Goal: Task Accomplishment & Management: Complete application form

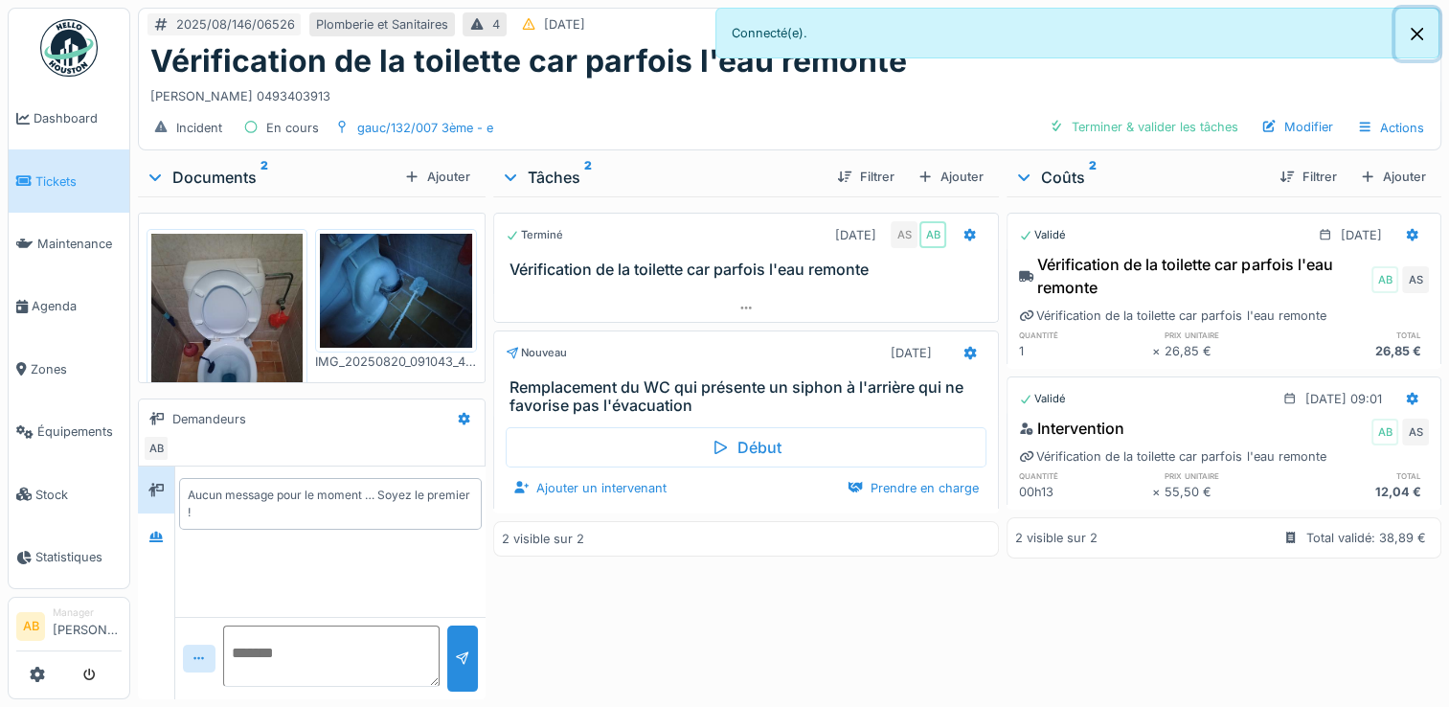
click at [1413, 31] on button "Close" at bounding box center [1417, 34] width 43 height 51
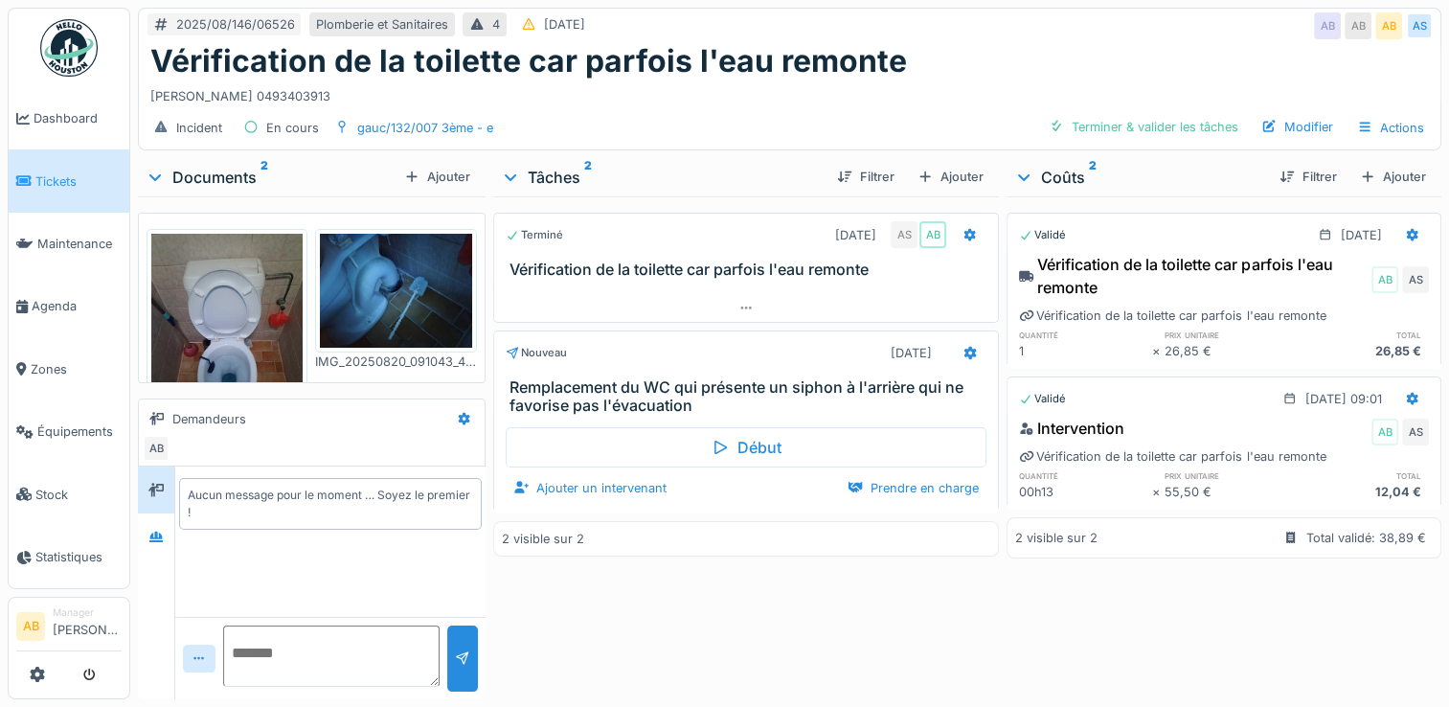
click at [227, 174] on div "Documents 2" at bounding box center [271, 177] width 251 height 23
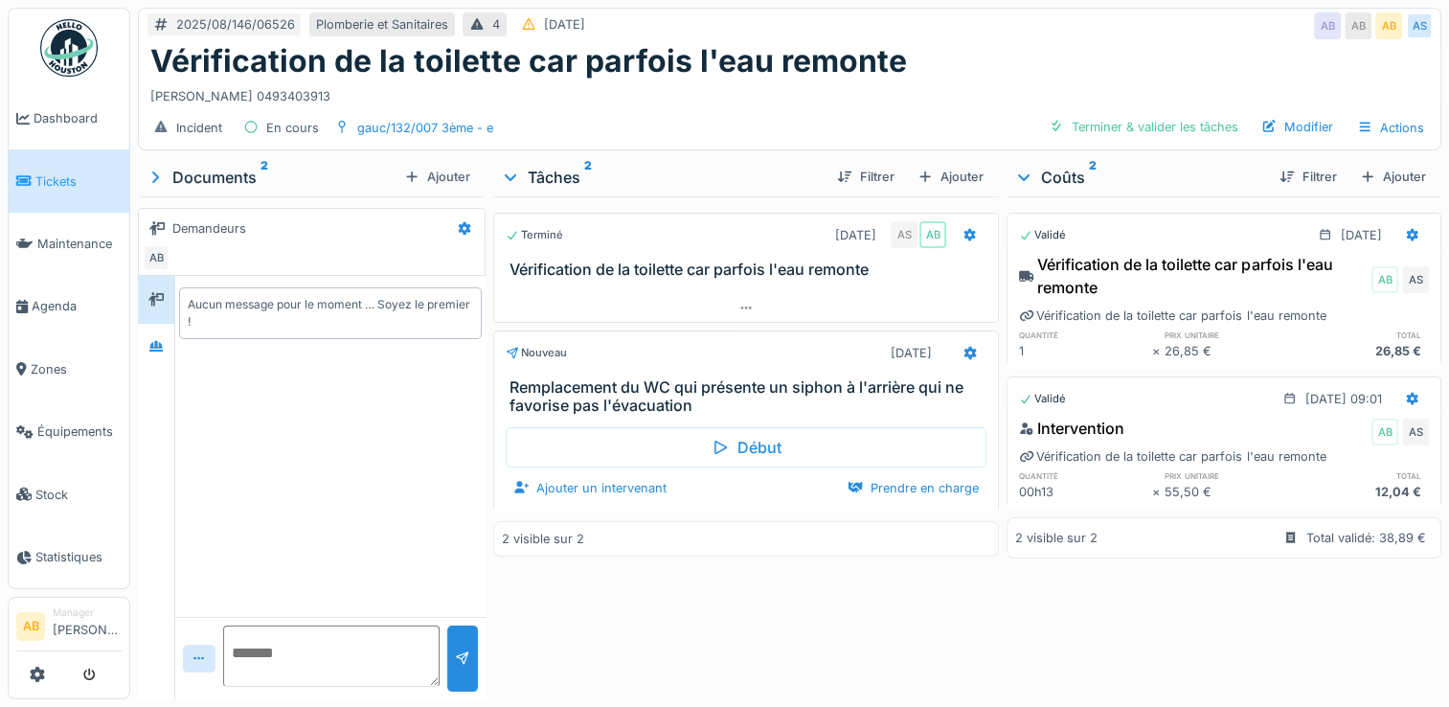
click at [153, 316] on div at bounding box center [156, 299] width 36 height 47
click at [153, 331] on div at bounding box center [156, 347] width 29 height 32
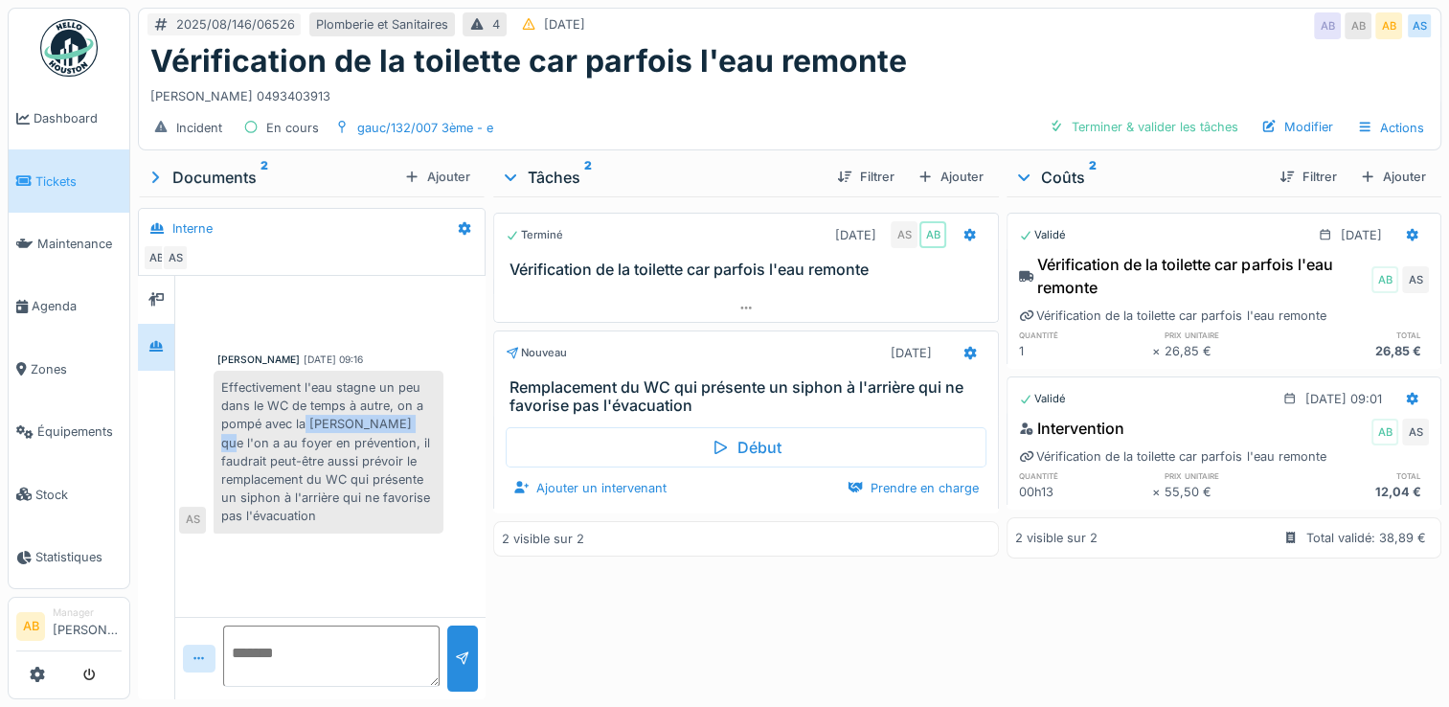
drag, startPoint x: 306, startPoint y: 429, endPoint x: 456, endPoint y: 425, distance: 149.5
click at [456, 425] on div "Anouar Serifi 20/08/2025 09:16 Effectivement l'eau stagne un peu dans le WC de …" at bounding box center [330, 442] width 303 height 181
drag, startPoint x: 454, startPoint y: 425, endPoint x: 426, endPoint y: 530, distance: 108.0
click at [427, 530] on div "Effectivement l'eau stagne un peu dans le WC de temps à autre, on a pompé avec …" at bounding box center [329, 452] width 230 height 163
click at [755, 310] on div at bounding box center [746, 308] width 504 height 28
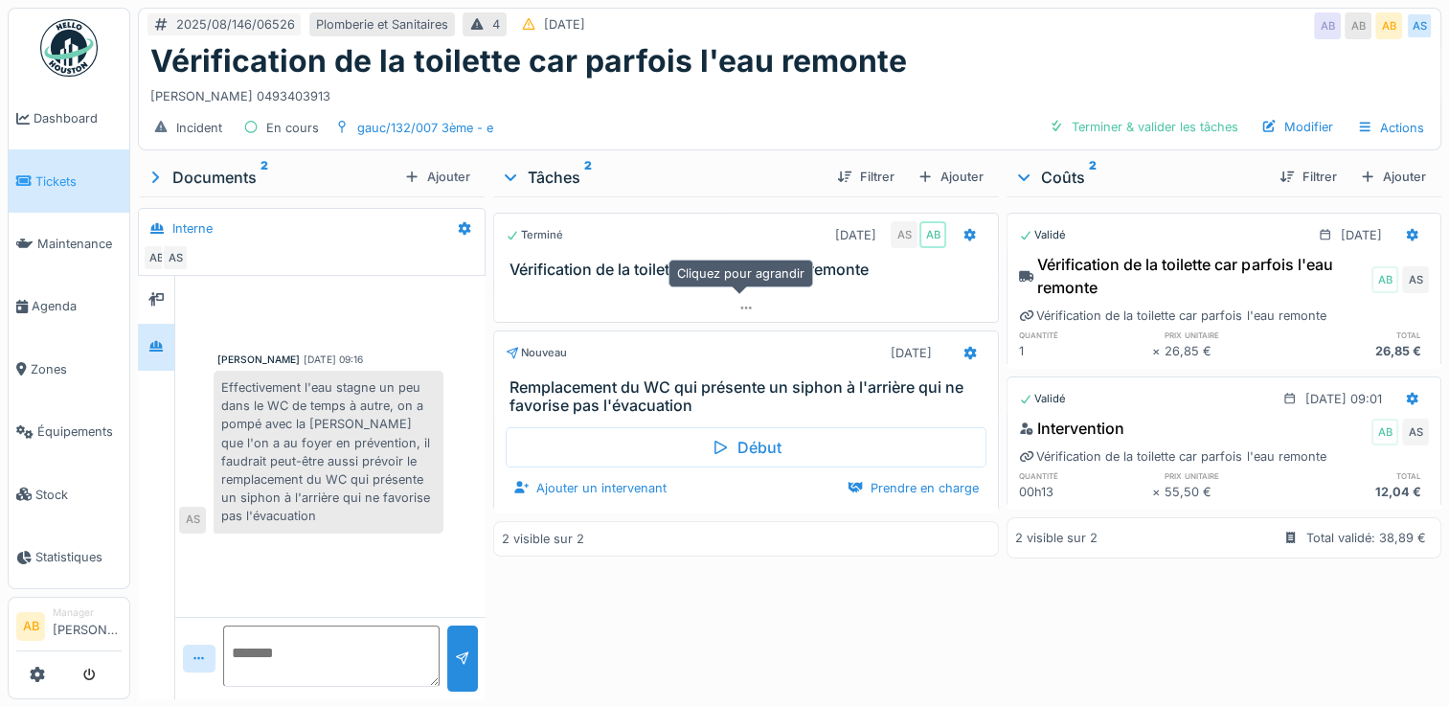
scroll to position [14, 0]
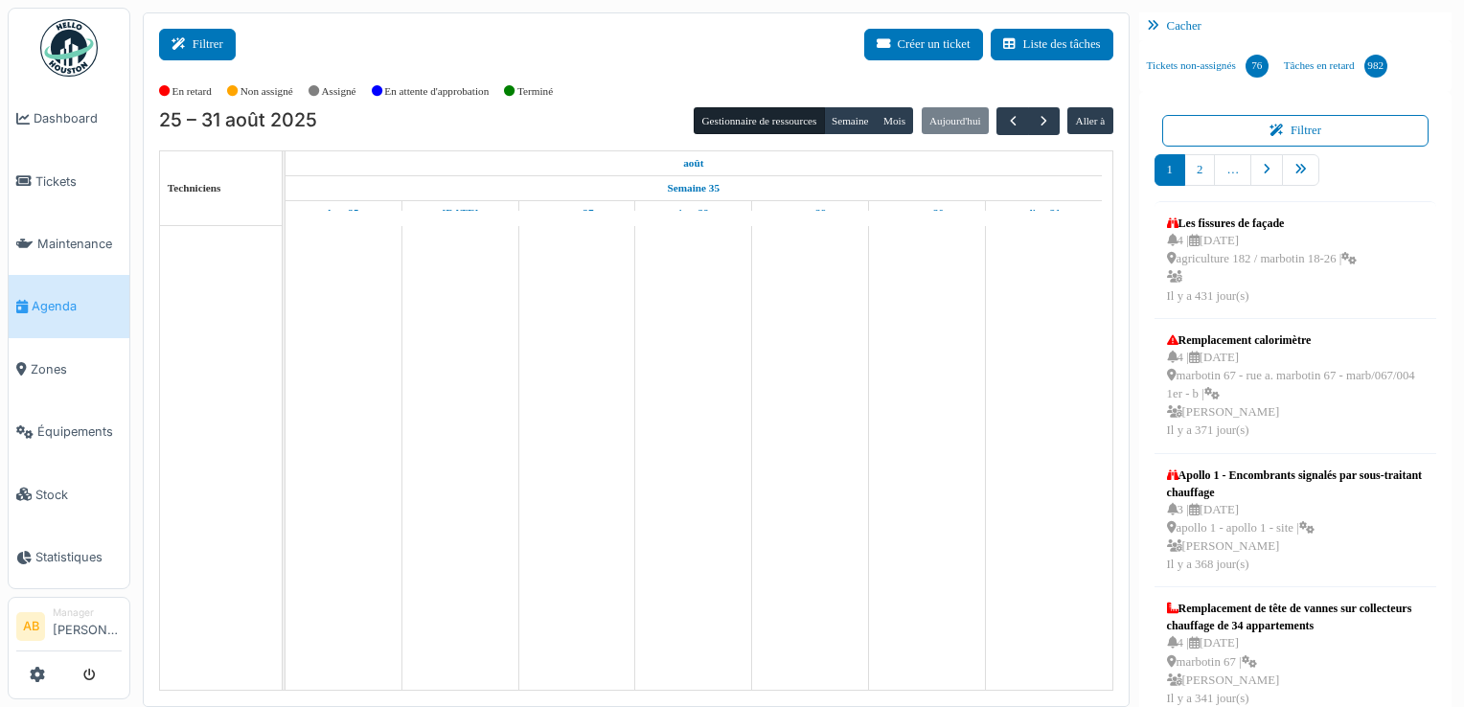
click at [225, 41] on button "Filtrer" at bounding box center [197, 45] width 77 height 32
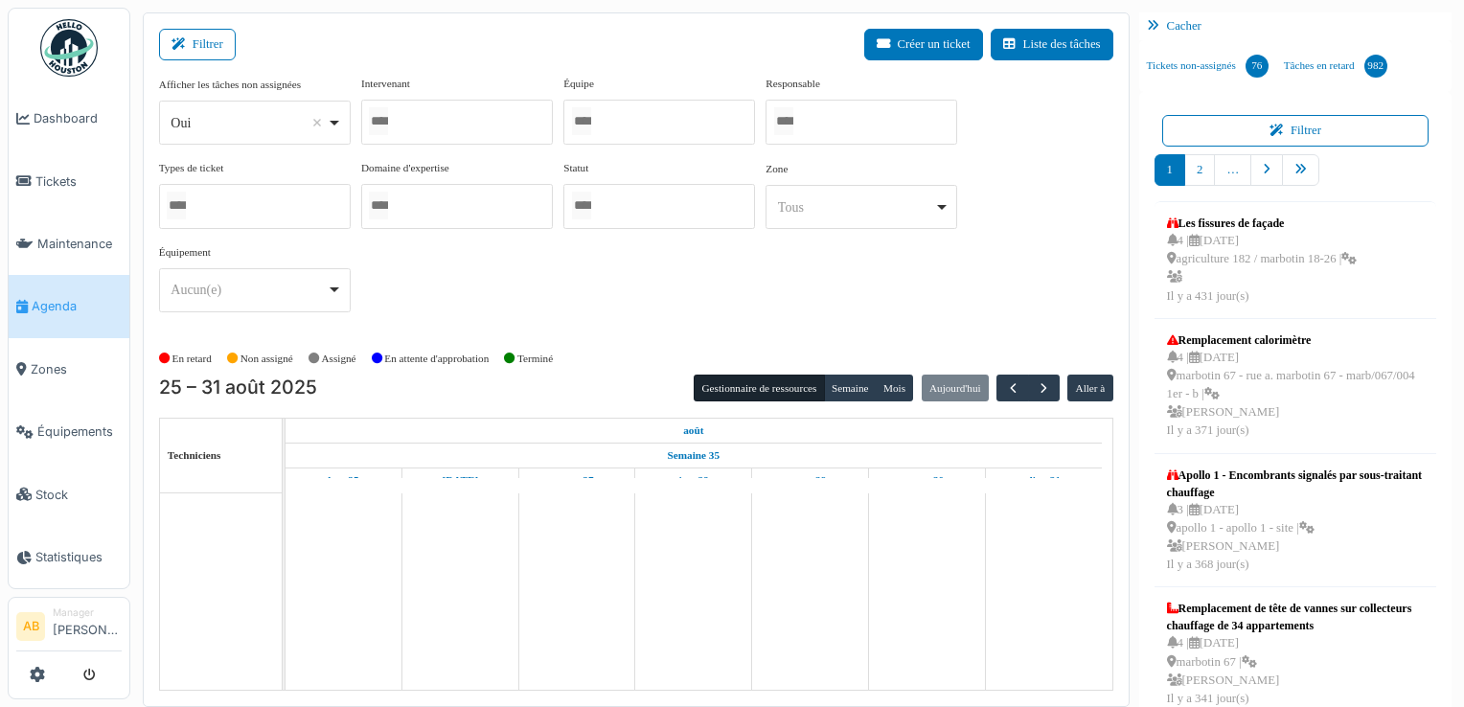
click at [225, 110] on div "Oui Remove item" at bounding box center [254, 123] width 175 height 28
select select "**"
click at [421, 120] on div at bounding box center [457, 122] width 192 height 45
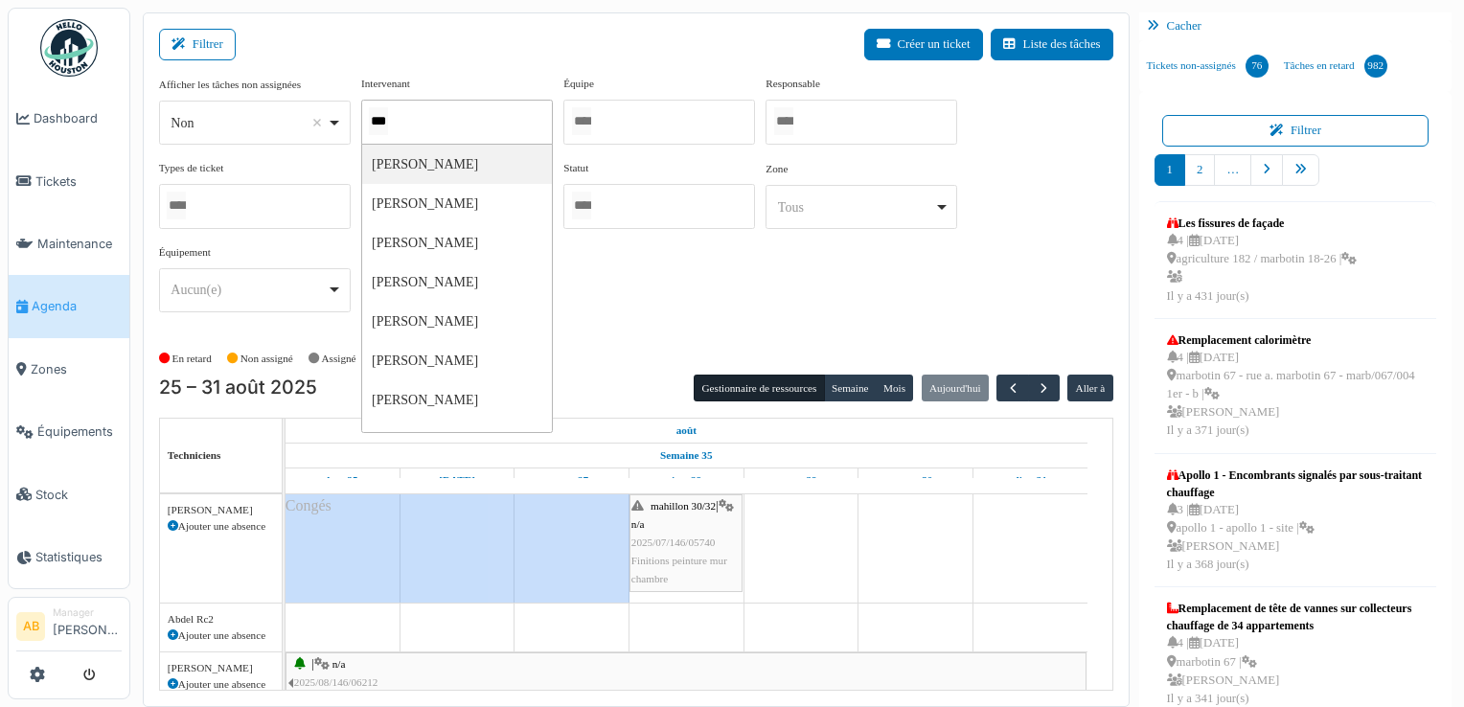
type input "****"
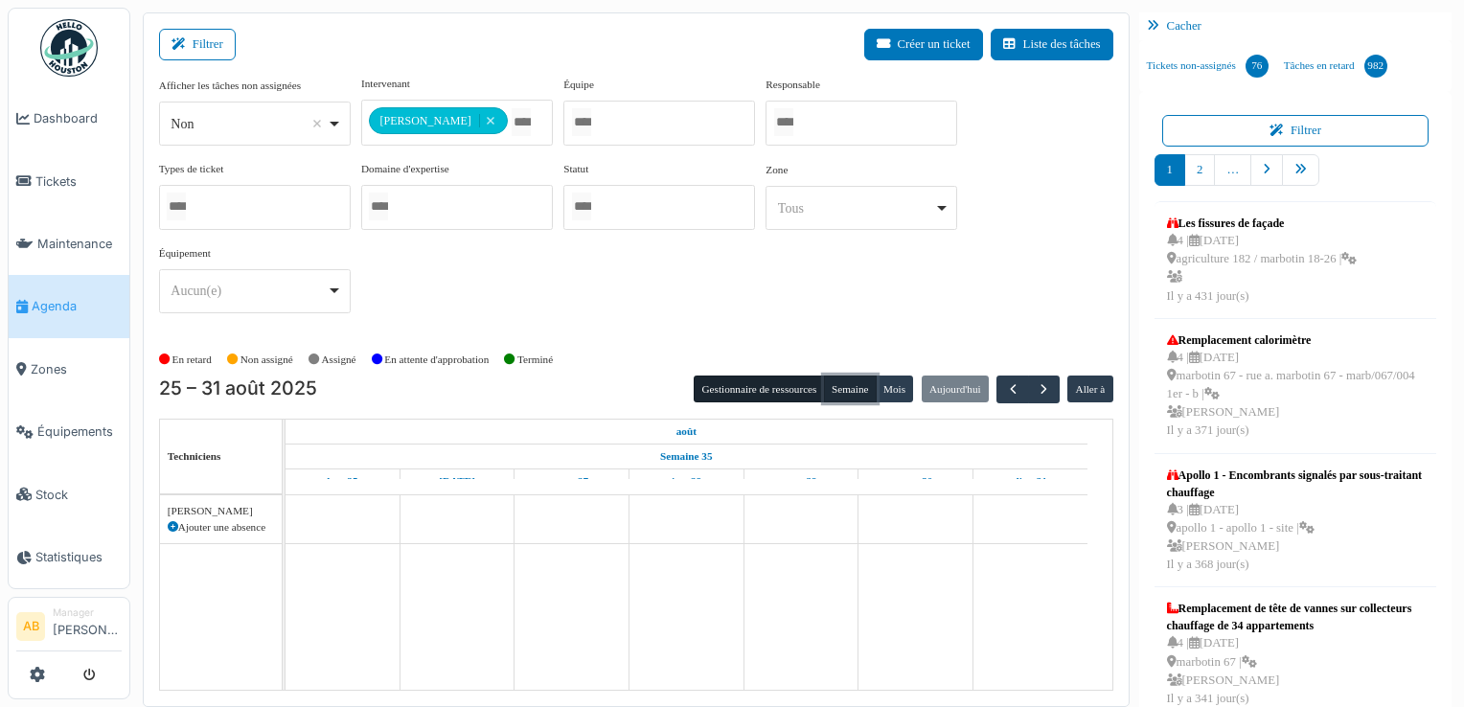
click at [853, 387] on button "Semaine" at bounding box center [850, 388] width 53 height 27
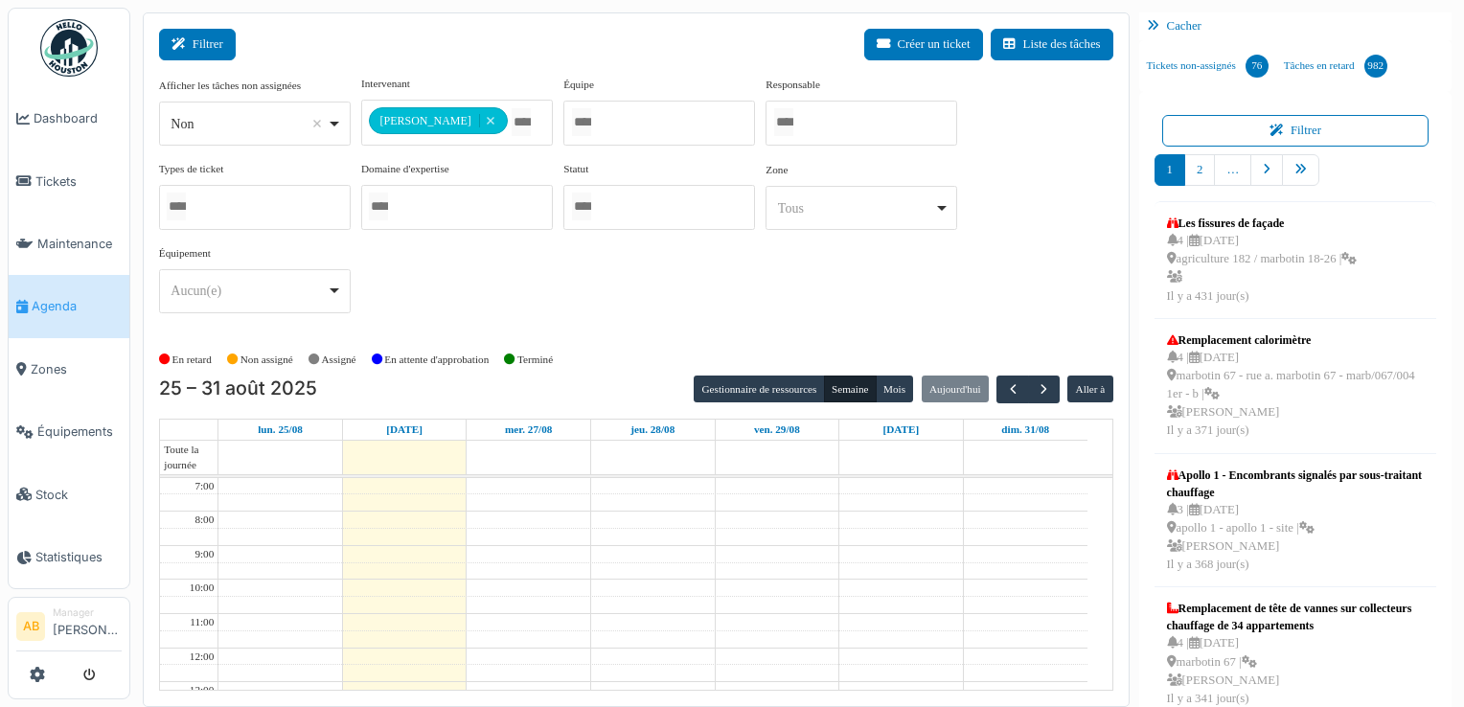
click at [173, 46] on icon at bounding box center [181, 44] width 21 height 12
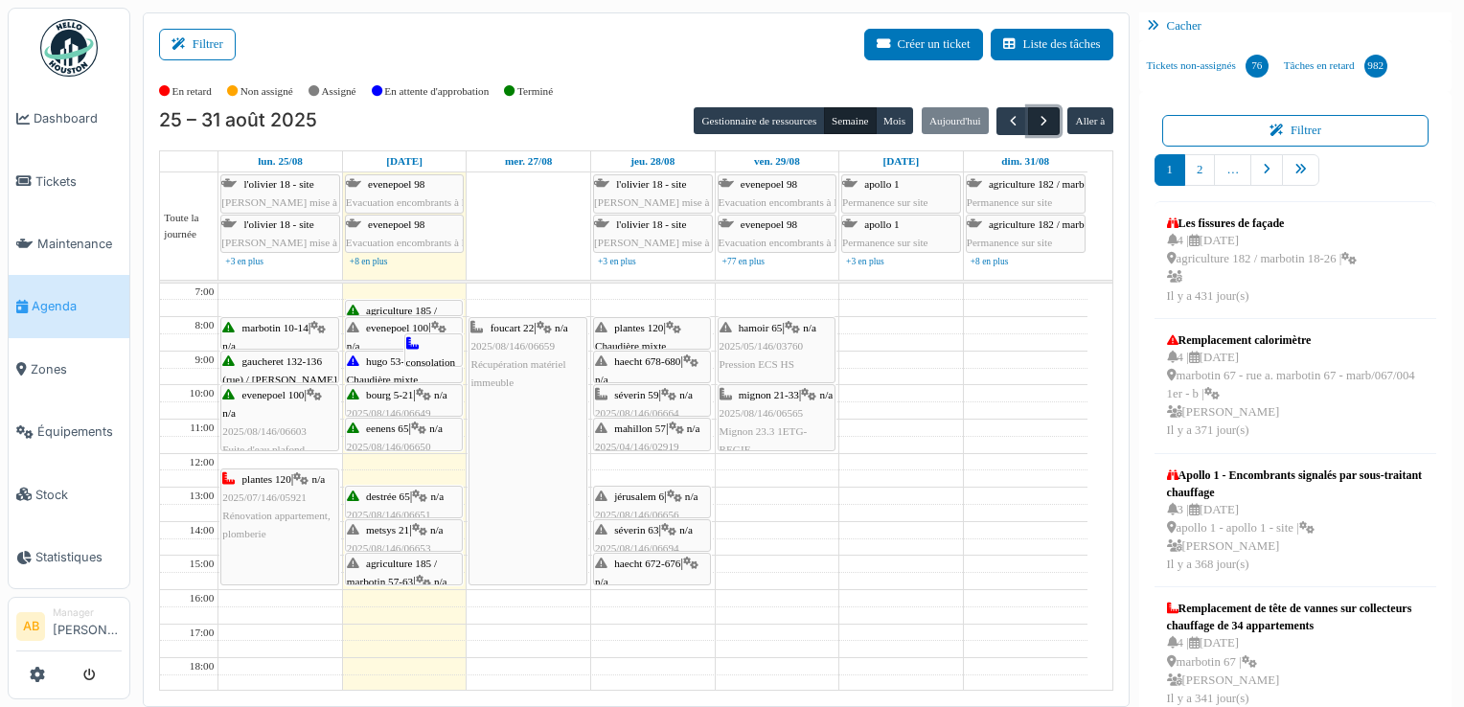
click at [1043, 124] on button "button" at bounding box center [1044, 121] width 32 height 28
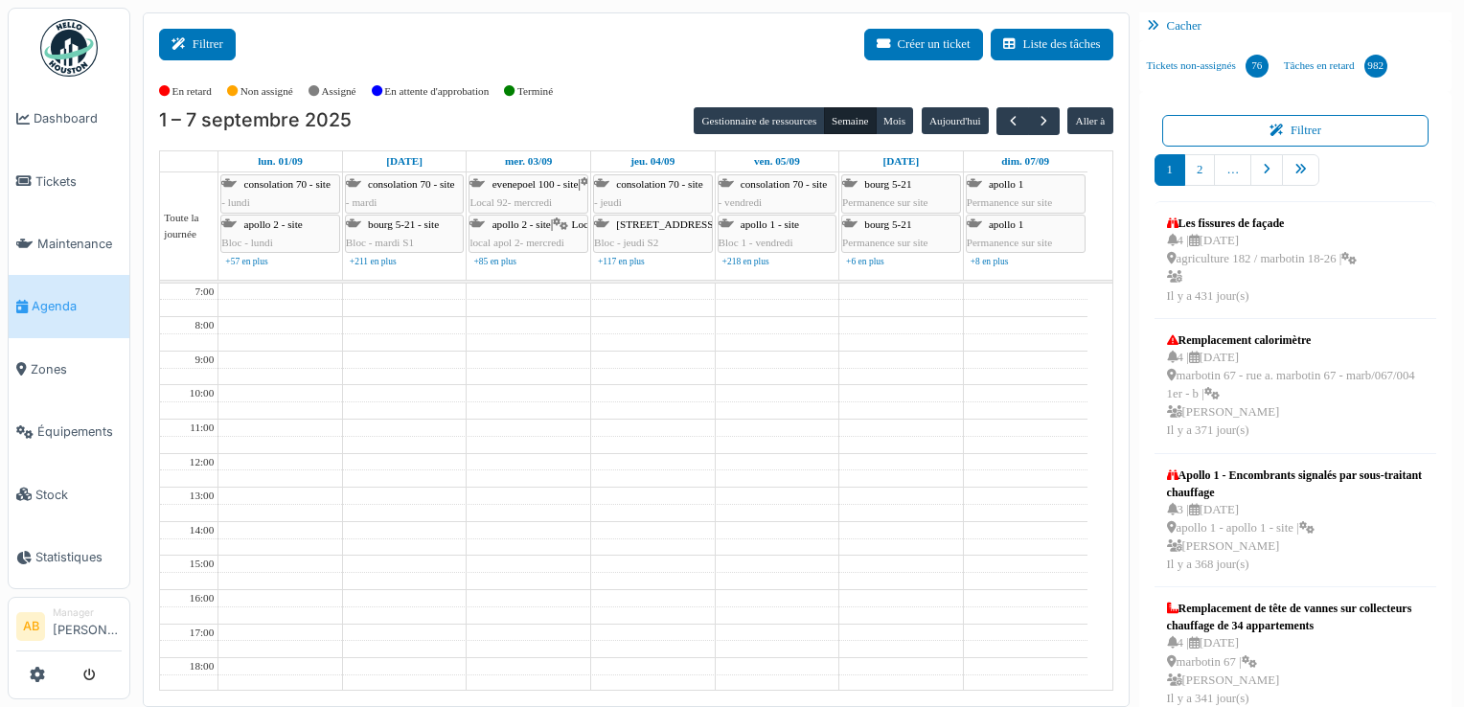
click at [215, 54] on button "Filtrer" at bounding box center [197, 45] width 77 height 32
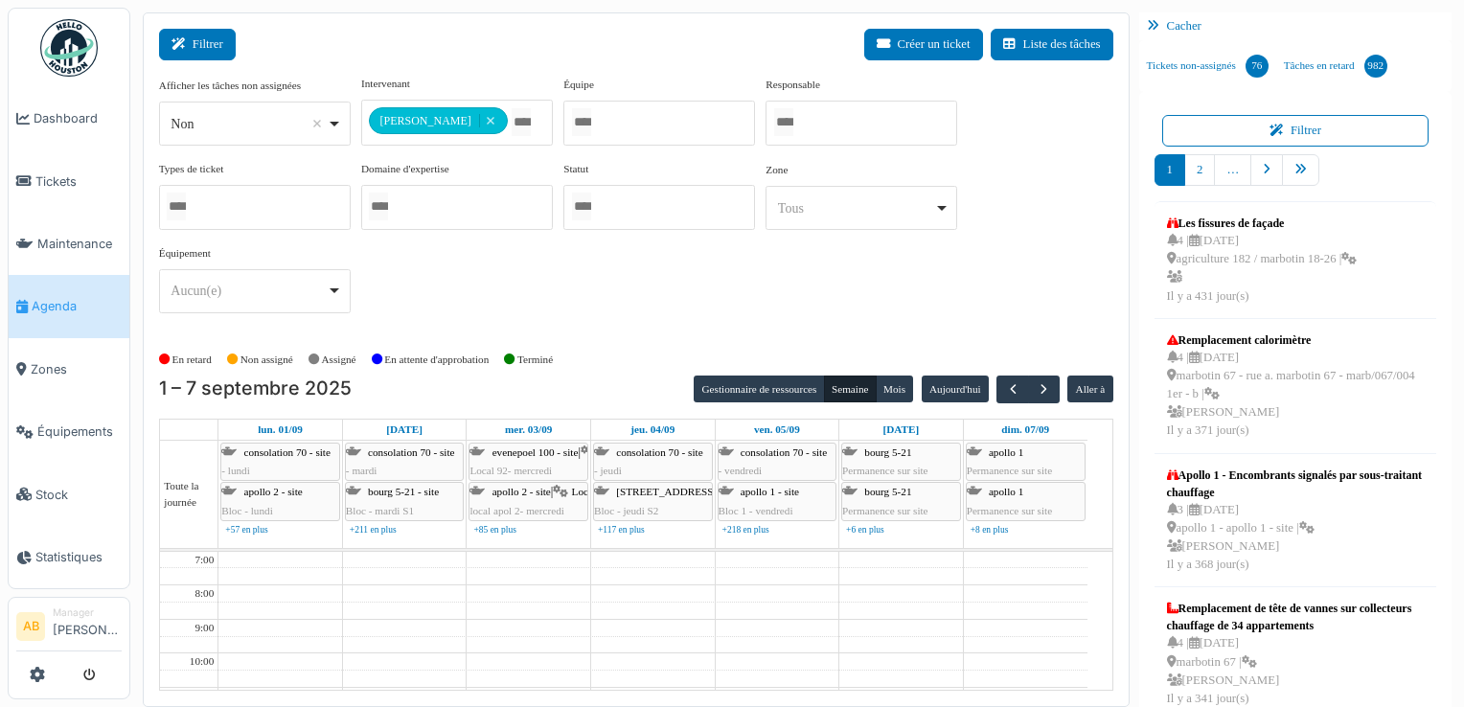
click at [184, 42] on icon at bounding box center [181, 44] width 21 height 12
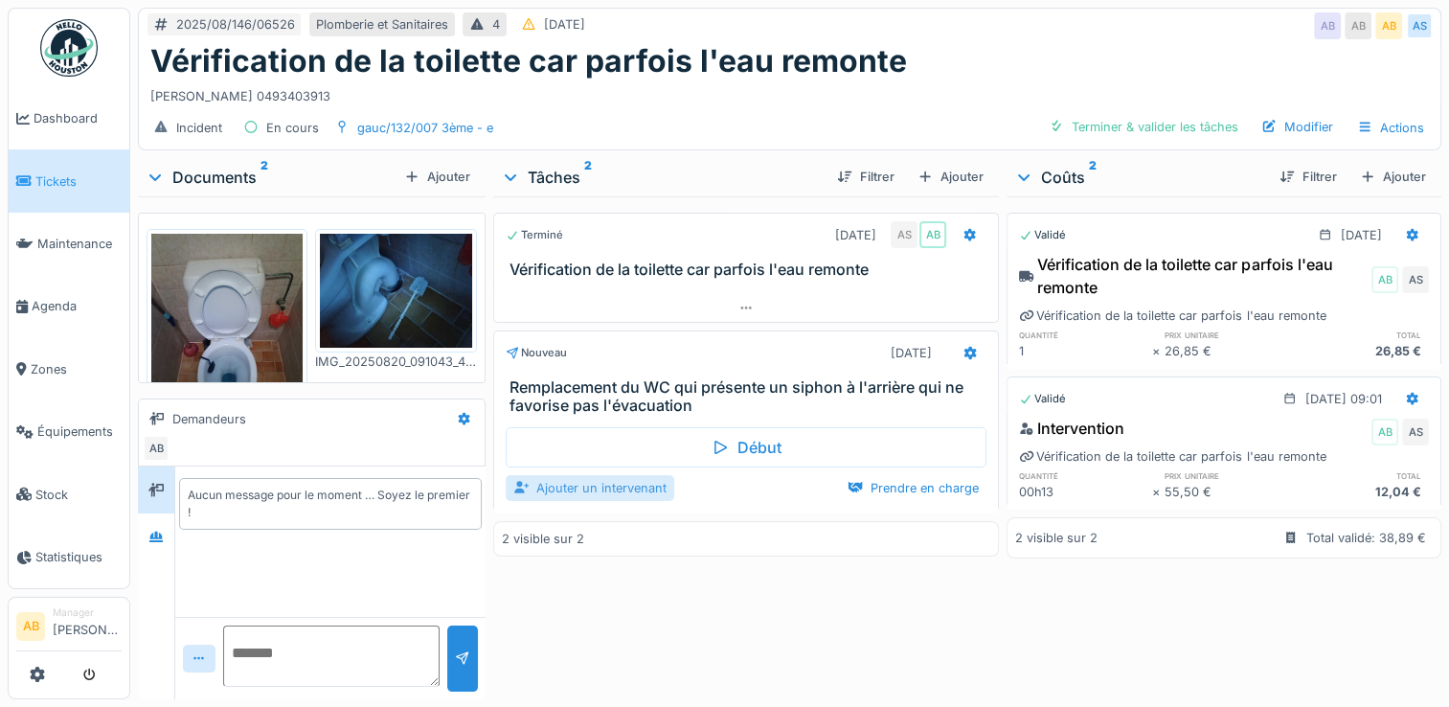
click at [624, 475] on div "Ajouter un intervenant" at bounding box center [590, 488] width 169 height 26
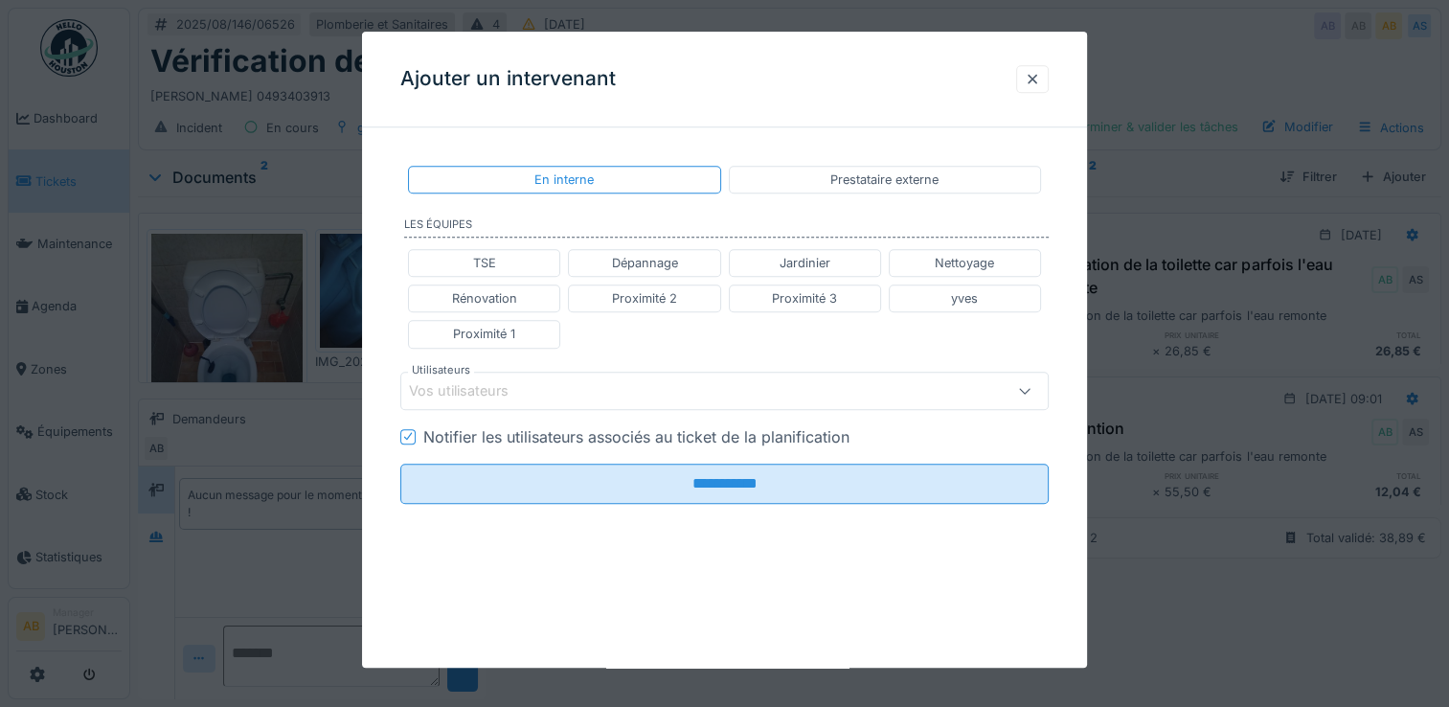
click at [521, 390] on div "Vos utilisateurs" at bounding box center [472, 390] width 126 height 21
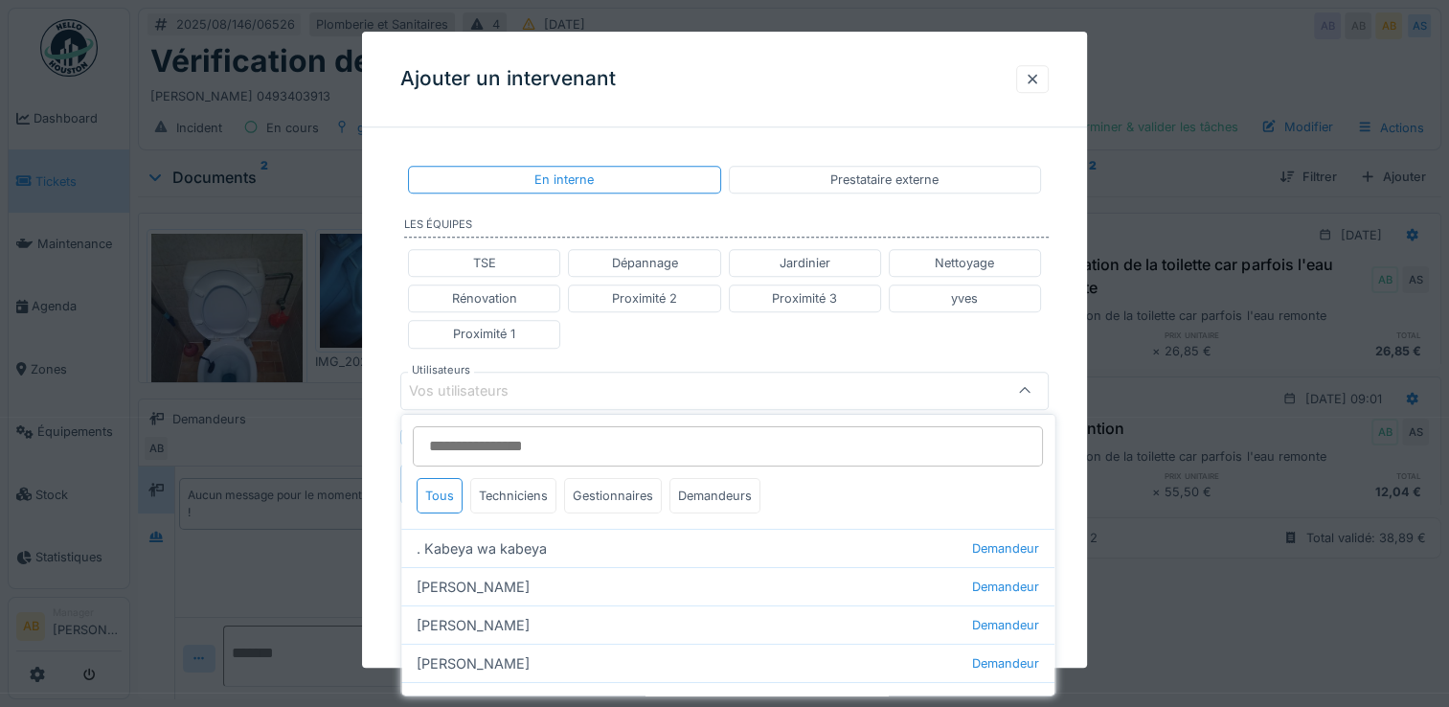
type input "*"
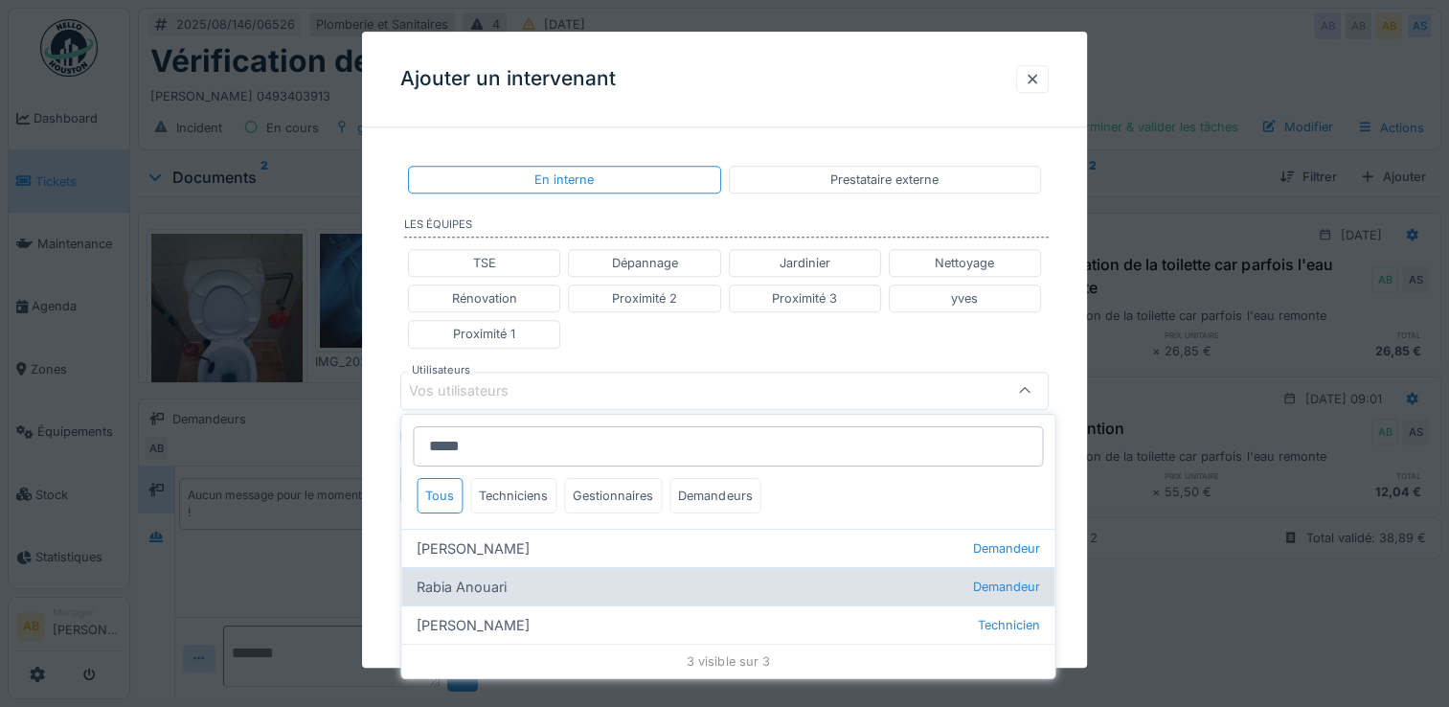
type input "*****"
drag, startPoint x: 503, startPoint y: 594, endPoint x: 542, endPoint y: 519, distance: 84.4
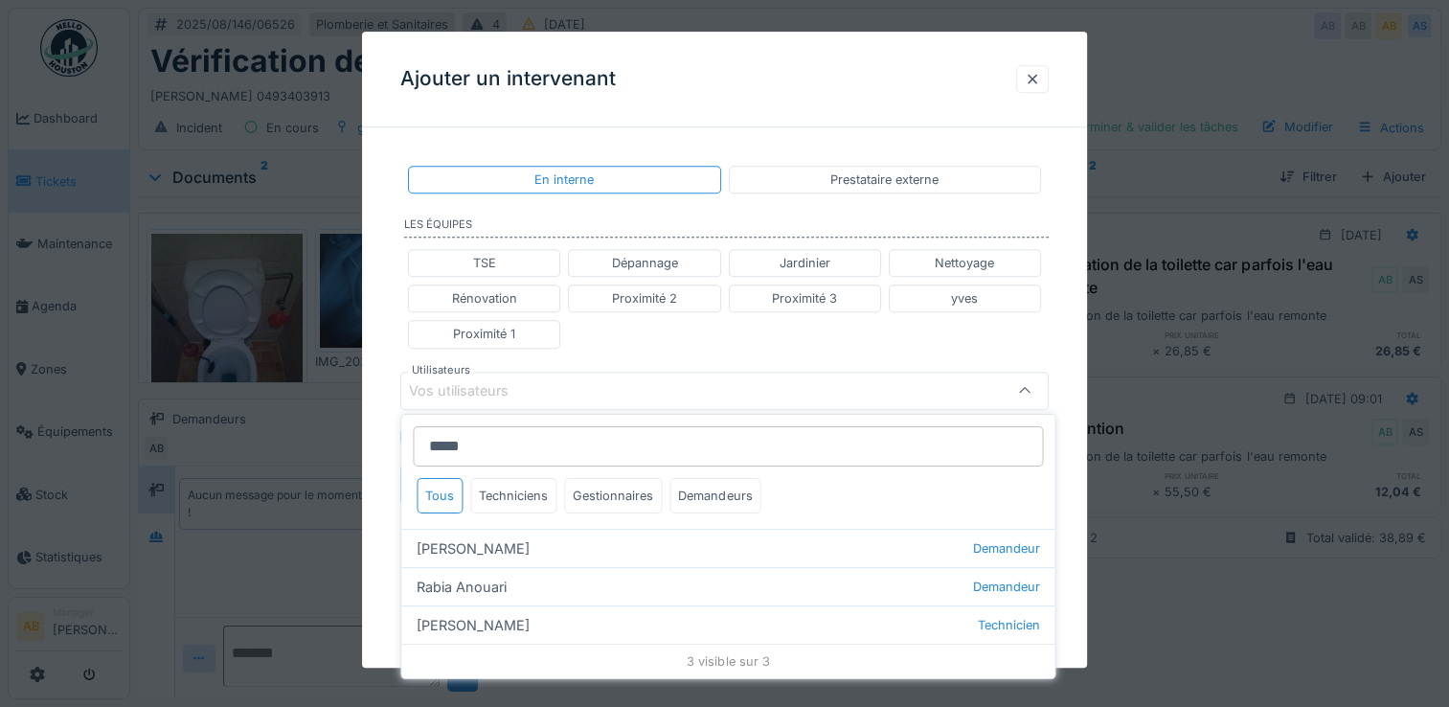
click at [502, 594] on div "[PERSON_NAME]" at bounding box center [727, 586] width 653 height 38
type input "****"
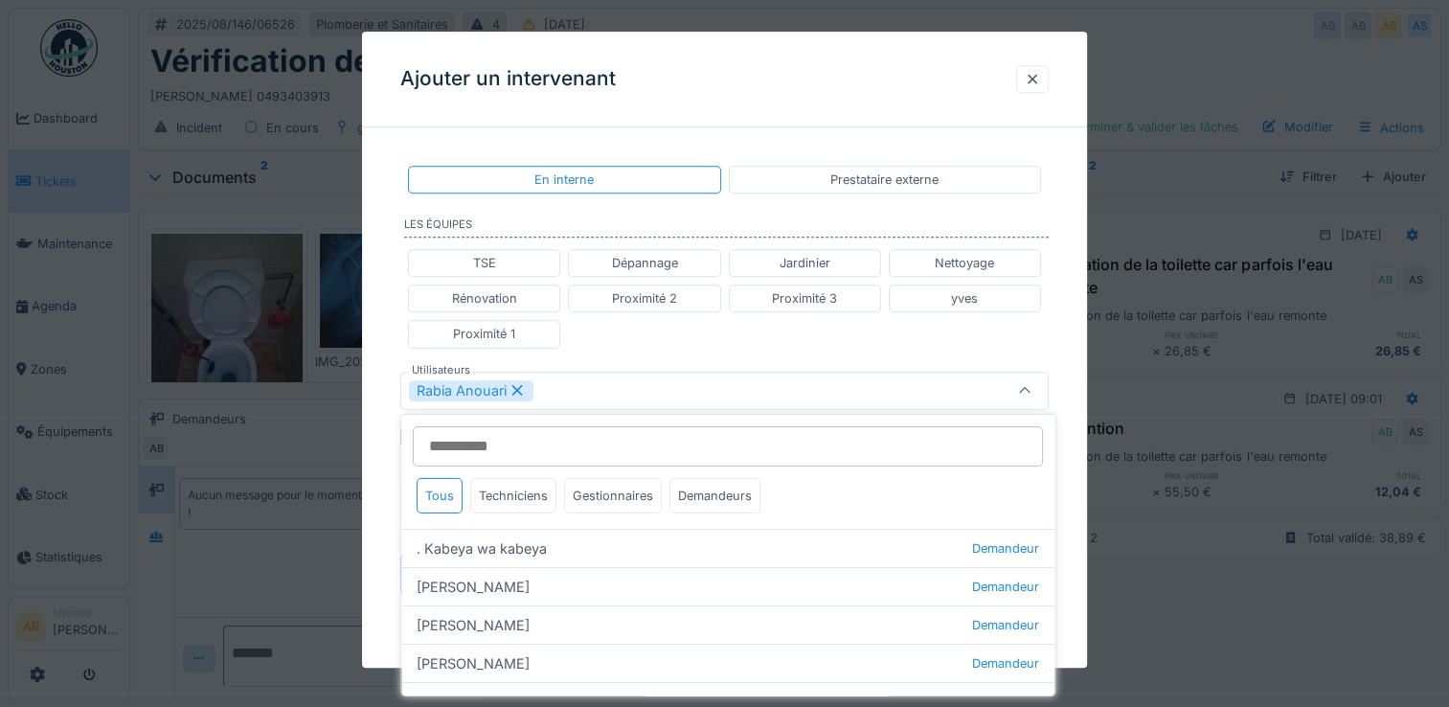
click at [512, 391] on icon at bounding box center [517, 390] width 17 height 13
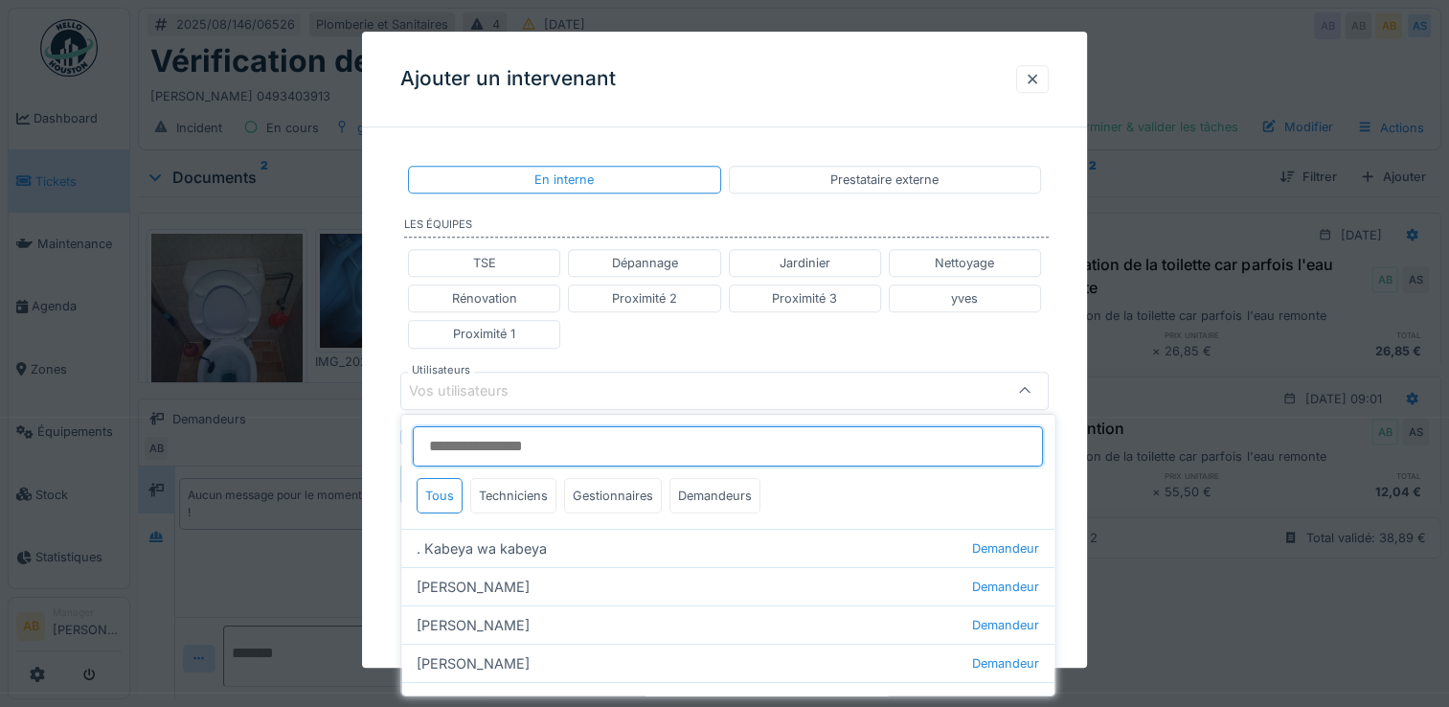
click at [507, 442] on input "Utilisateurs" at bounding box center [728, 446] width 630 height 40
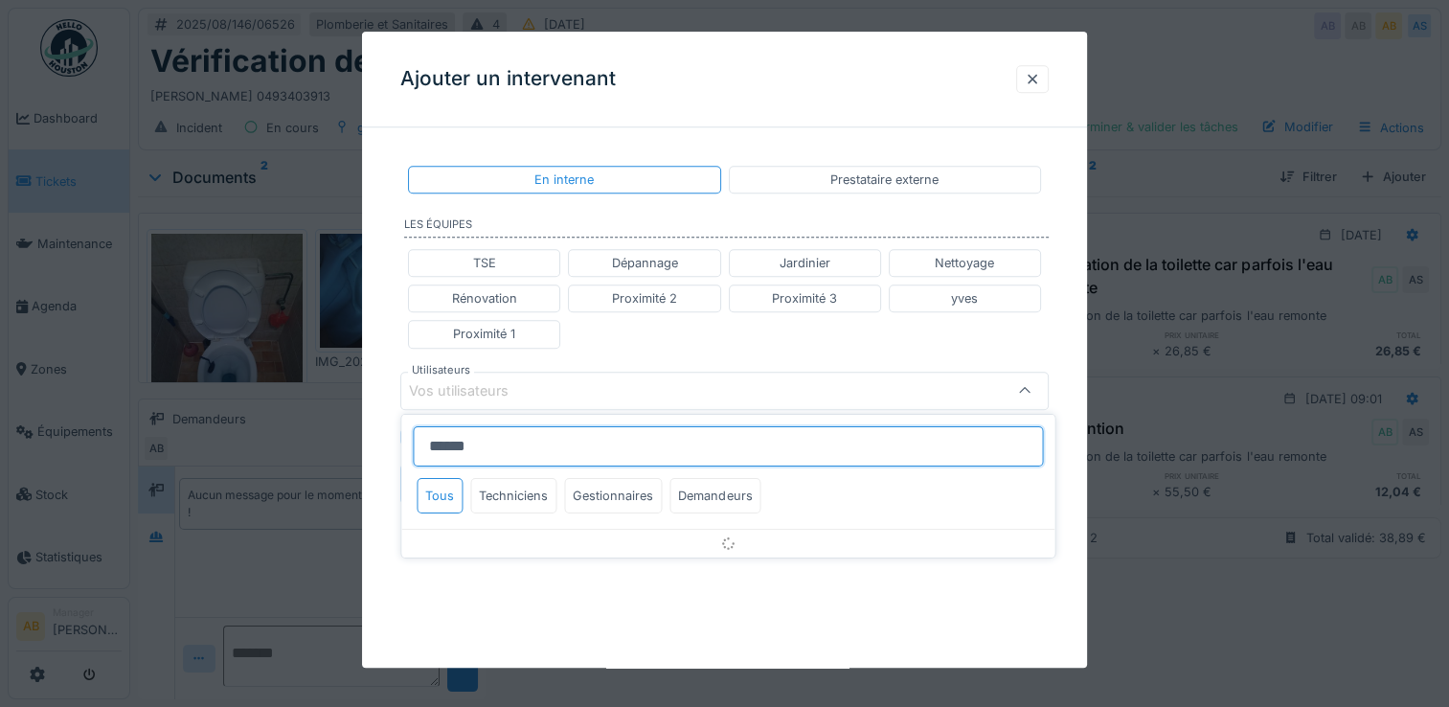
type input "******"
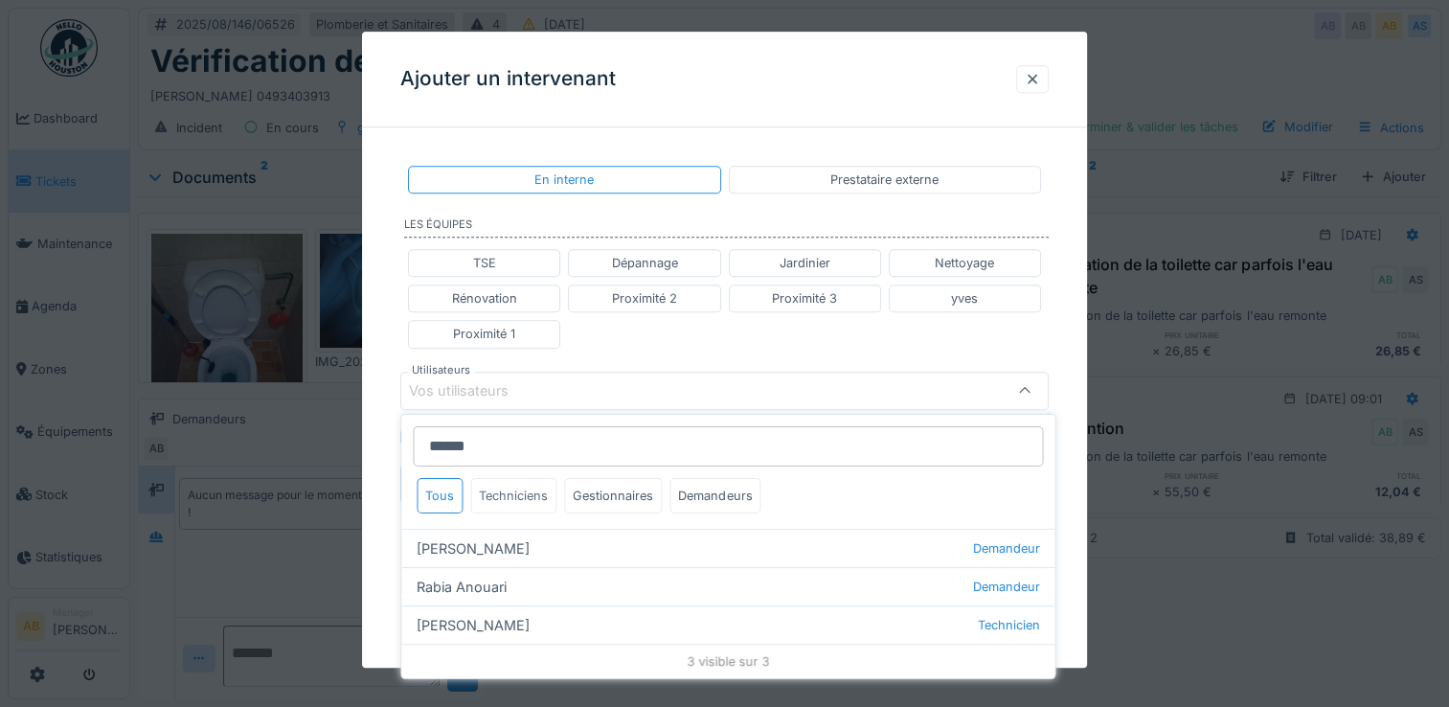
click at [536, 499] on div "Techniciens" at bounding box center [513, 495] width 86 height 35
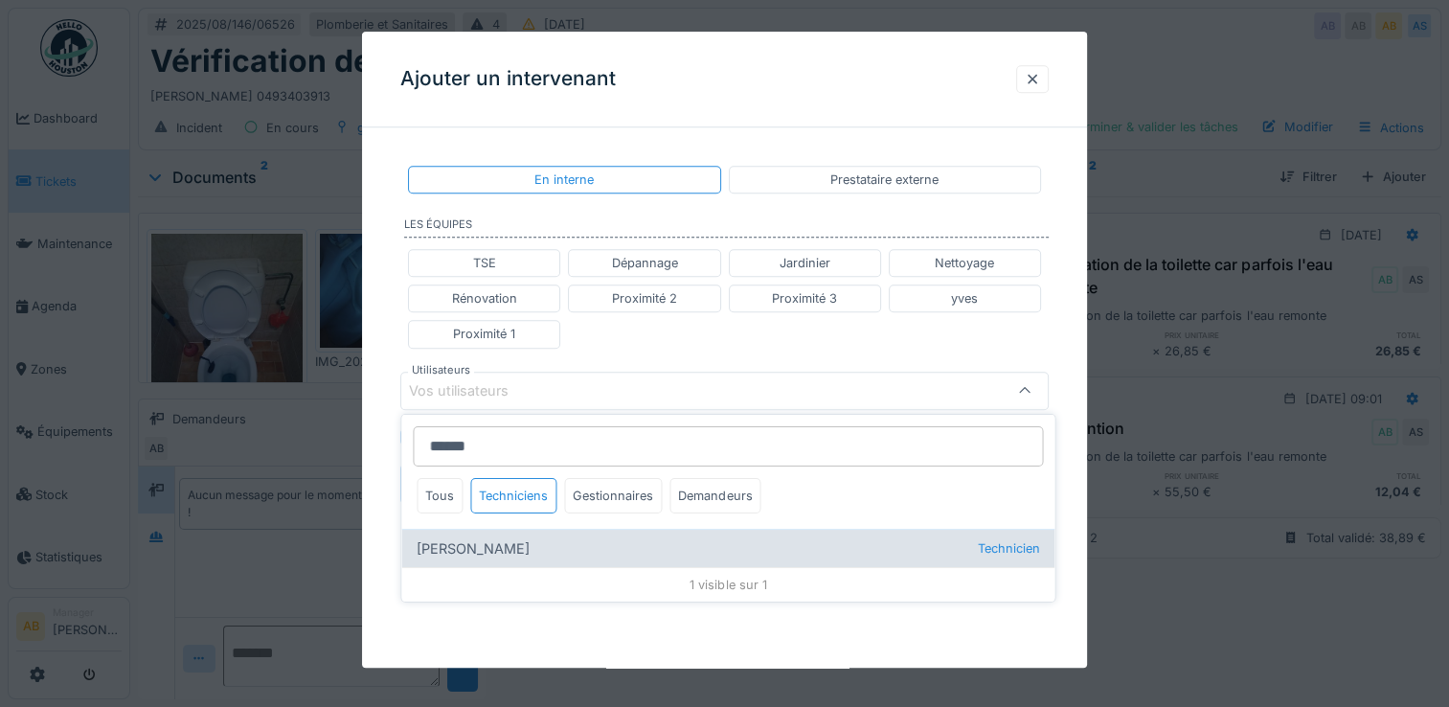
click at [508, 557] on div "Anouar Serifi Technicien" at bounding box center [727, 548] width 653 height 38
type input "*****"
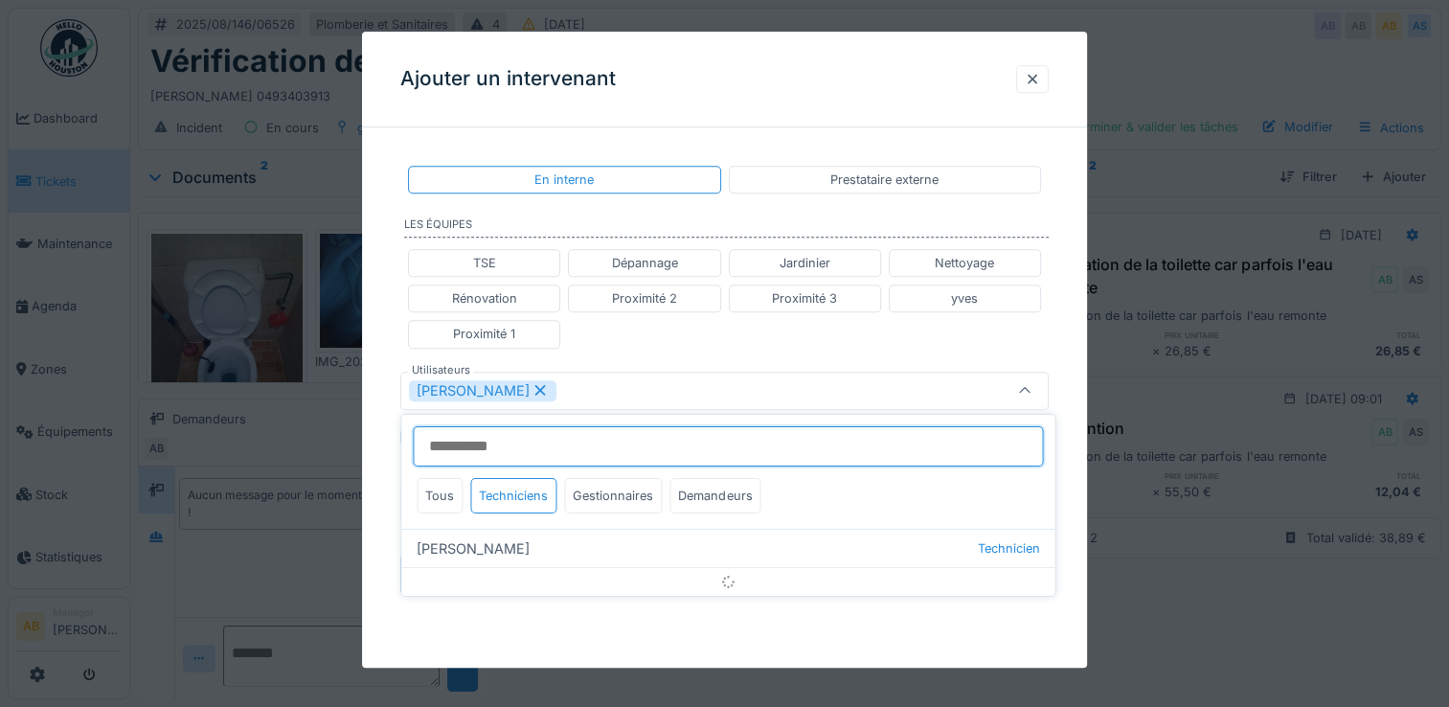
click at [608, 458] on input "Utilisateurs" at bounding box center [728, 446] width 630 height 40
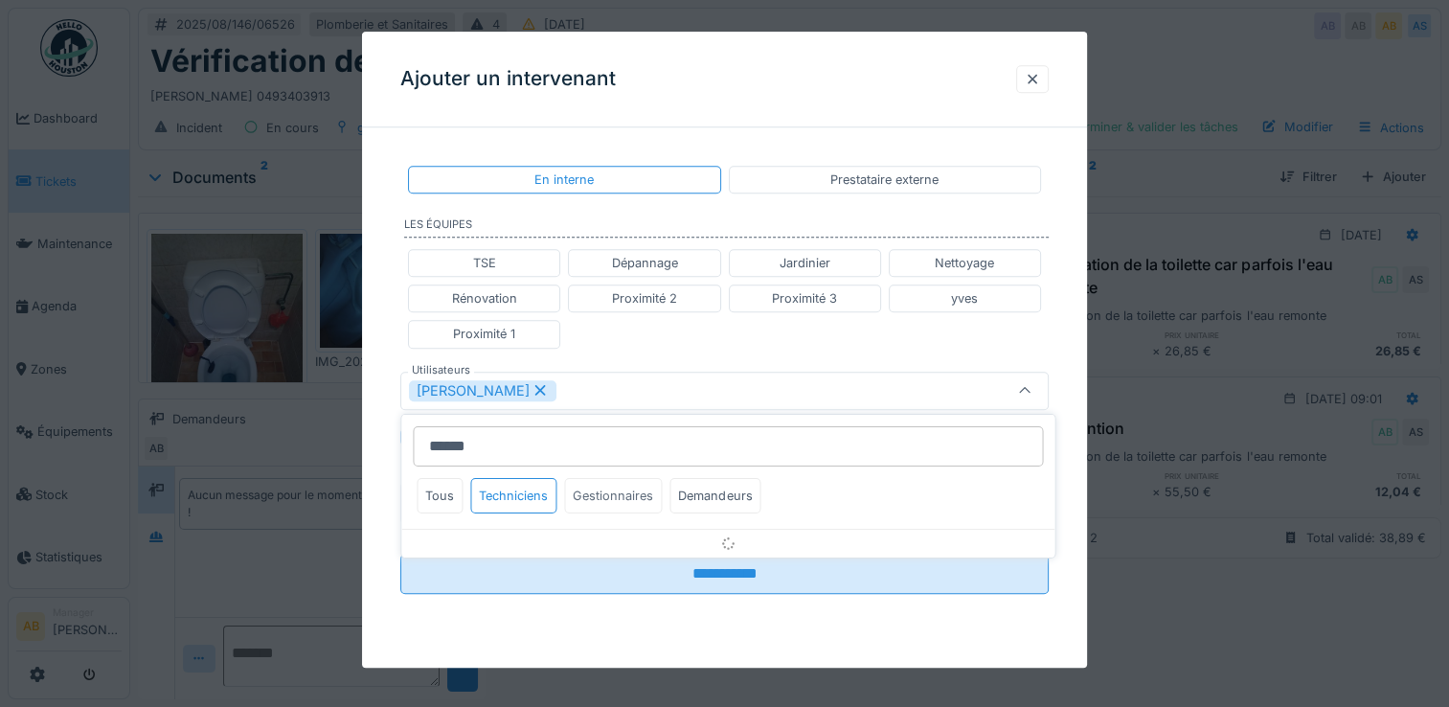
click at [595, 492] on div "Gestionnaires" at bounding box center [613, 495] width 98 height 35
click at [535, 499] on div "Techniciens" at bounding box center [513, 495] width 86 height 35
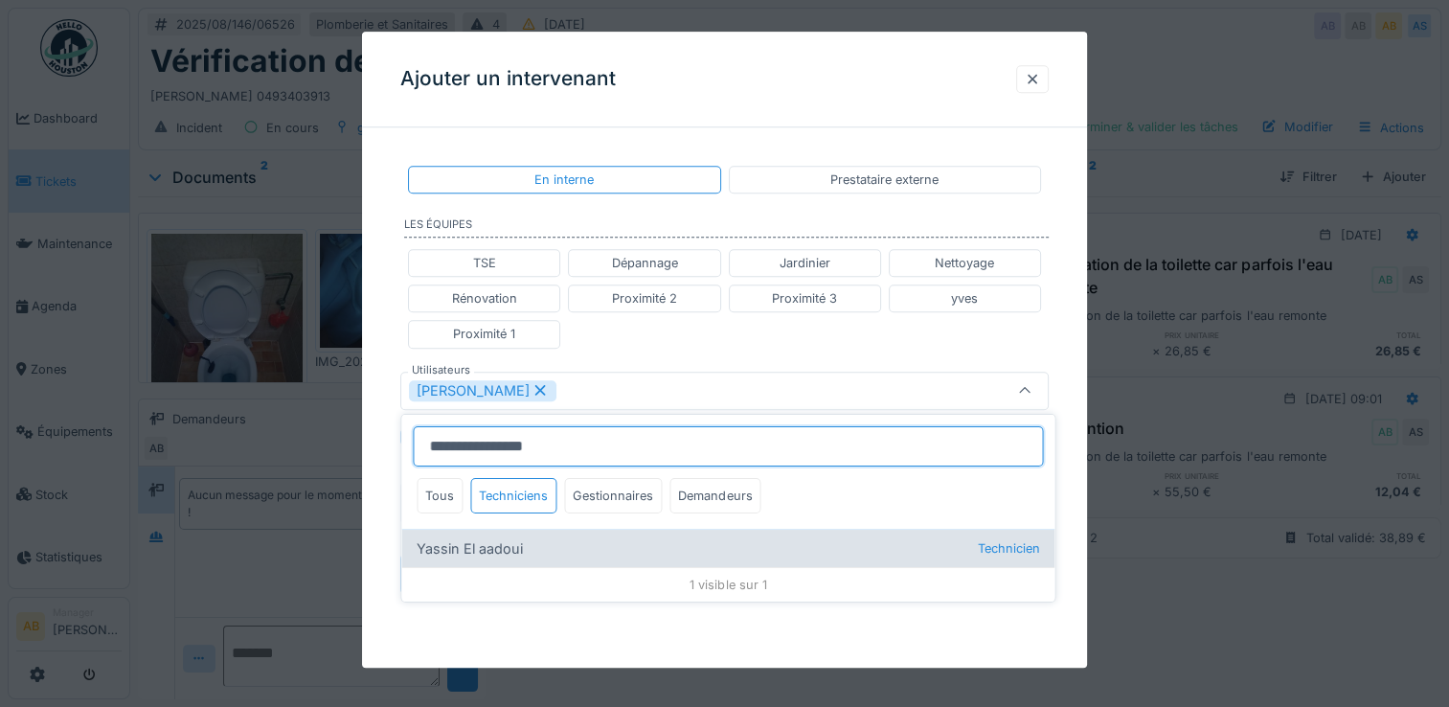
type input "**********"
click at [510, 555] on div "Yassin El aadoui Technicien" at bounding box center [727, 548] width 653 height 38
type input "**********"
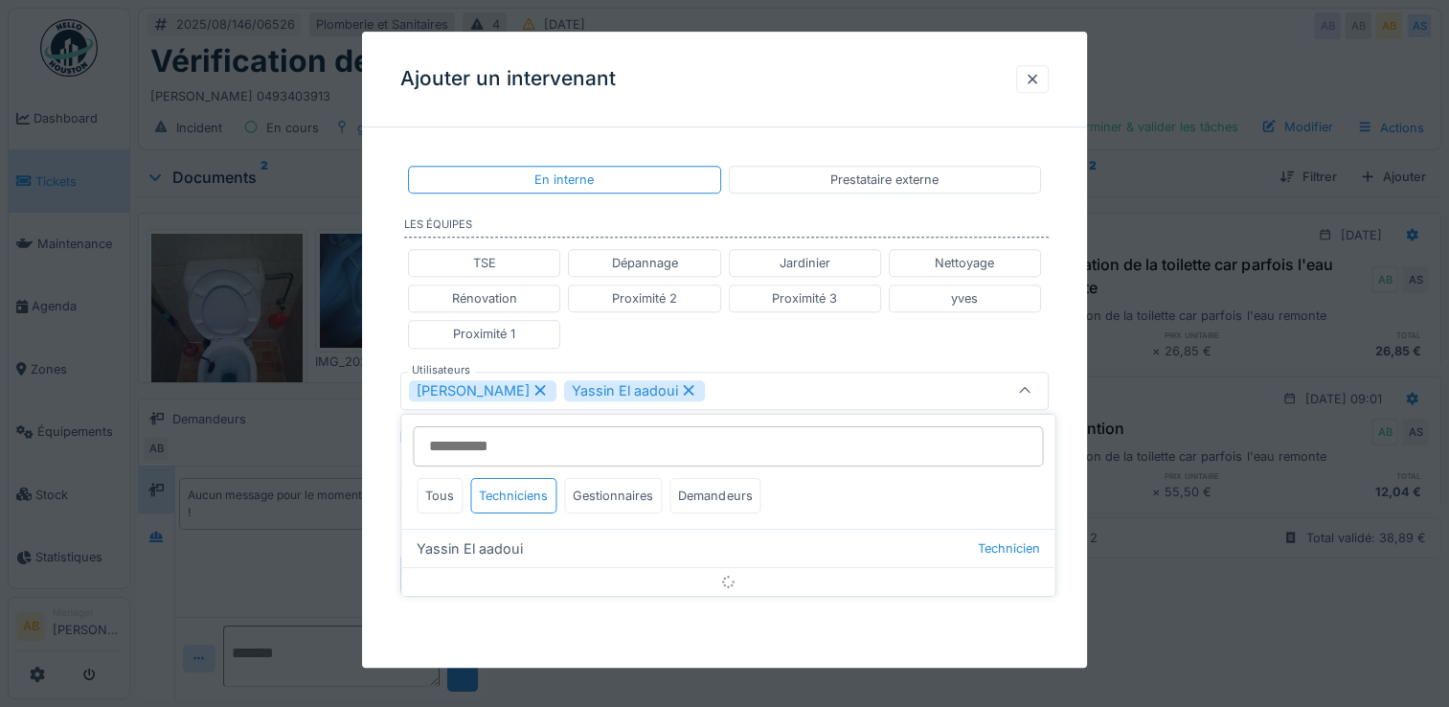
click at [873, 339] on div "TSE Dépannage Jardinier Nettoyage Rénovation Proximité 2 Proximité 3 yves Proxi…" at bounding box center [724, 298] width 648 height 115
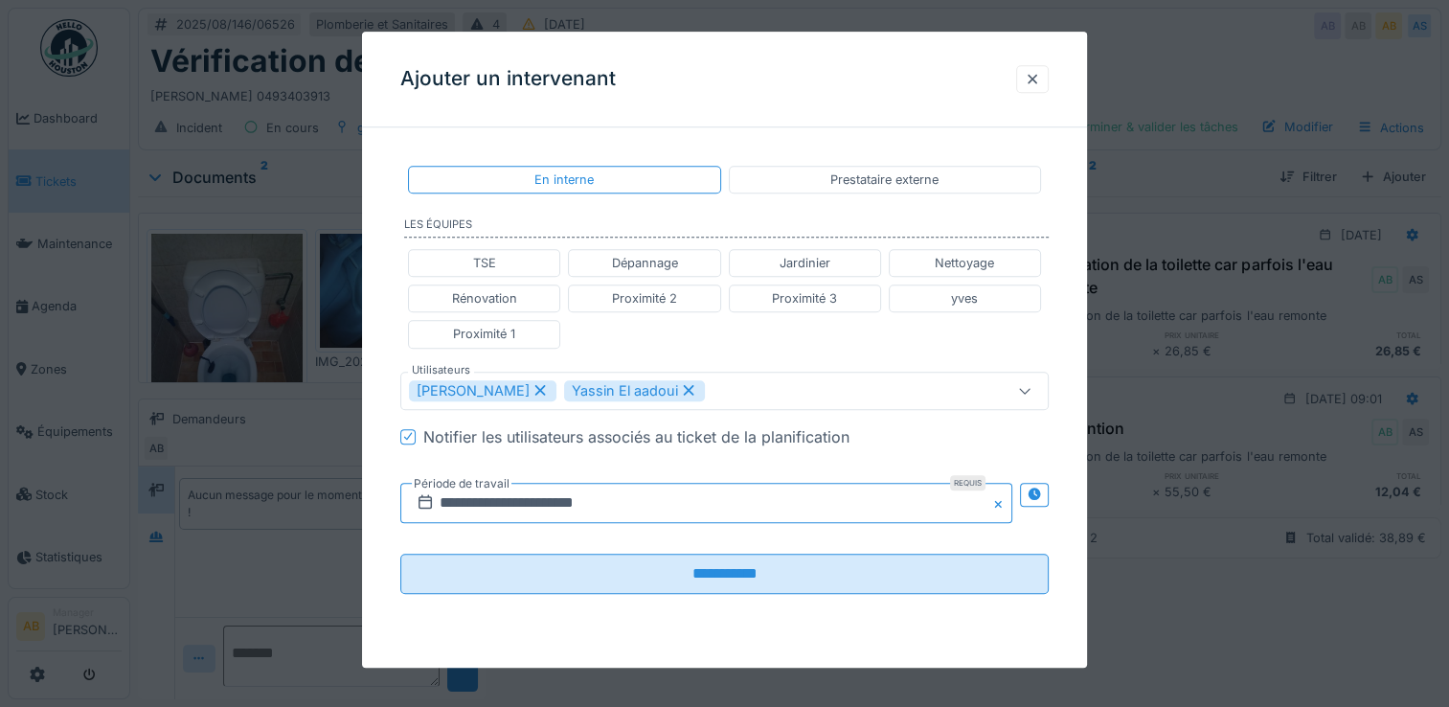
click at [606, 504] on input "**********" at bounding box center [706, 503] width 612 height 40
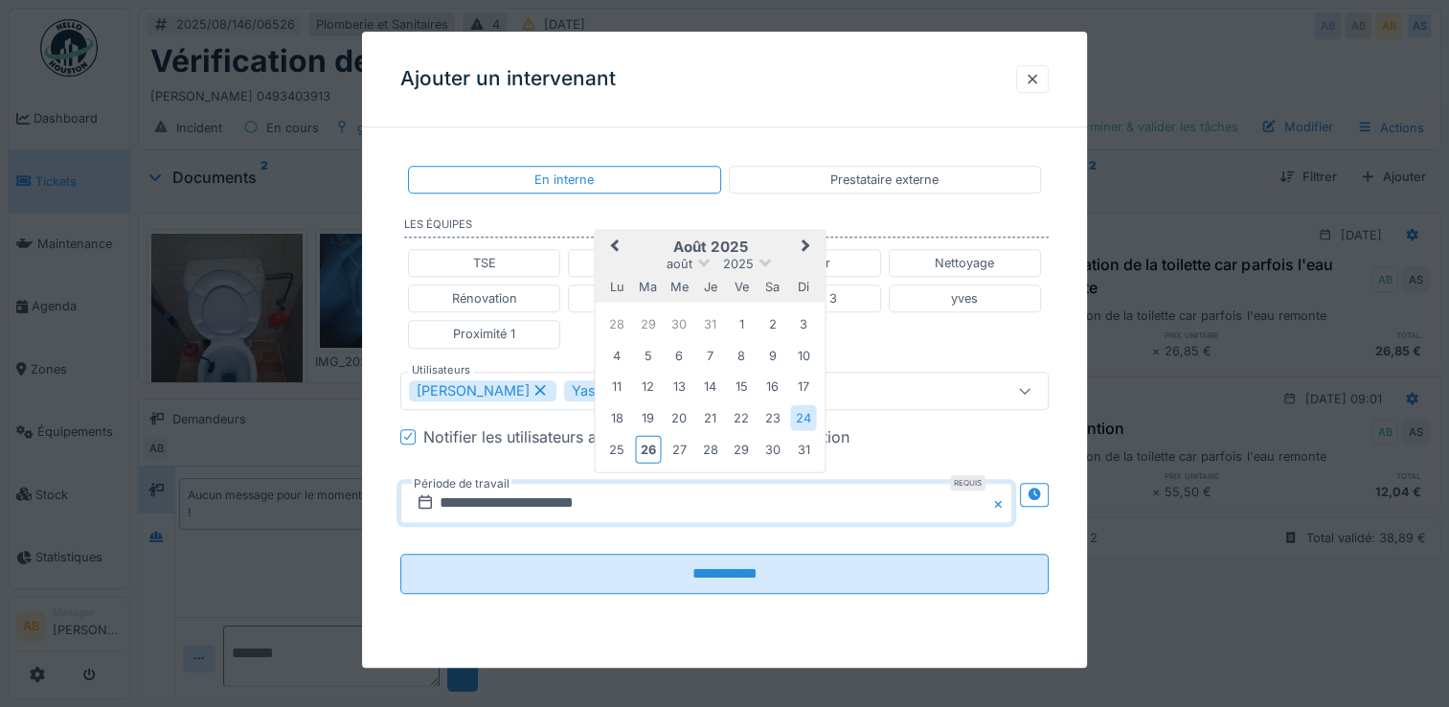
click at [815, 247] on button "Next Month" at bounding box center [808, 247] width 31 height 31
click at [743, 420] on div "26" at bounding box center [742, 419] width 26 height 26
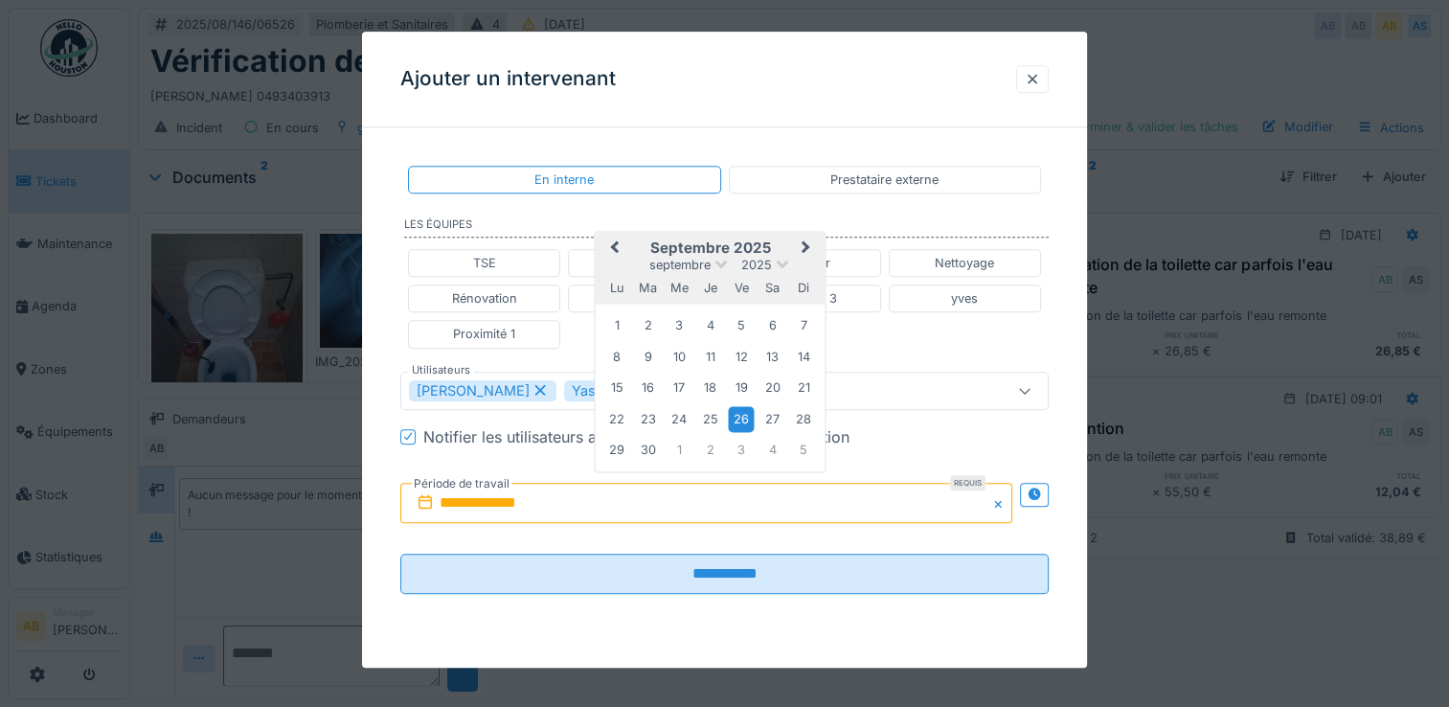
click at [743, 413] on div "26" at bounding box center [742, 419] width 26 height 26
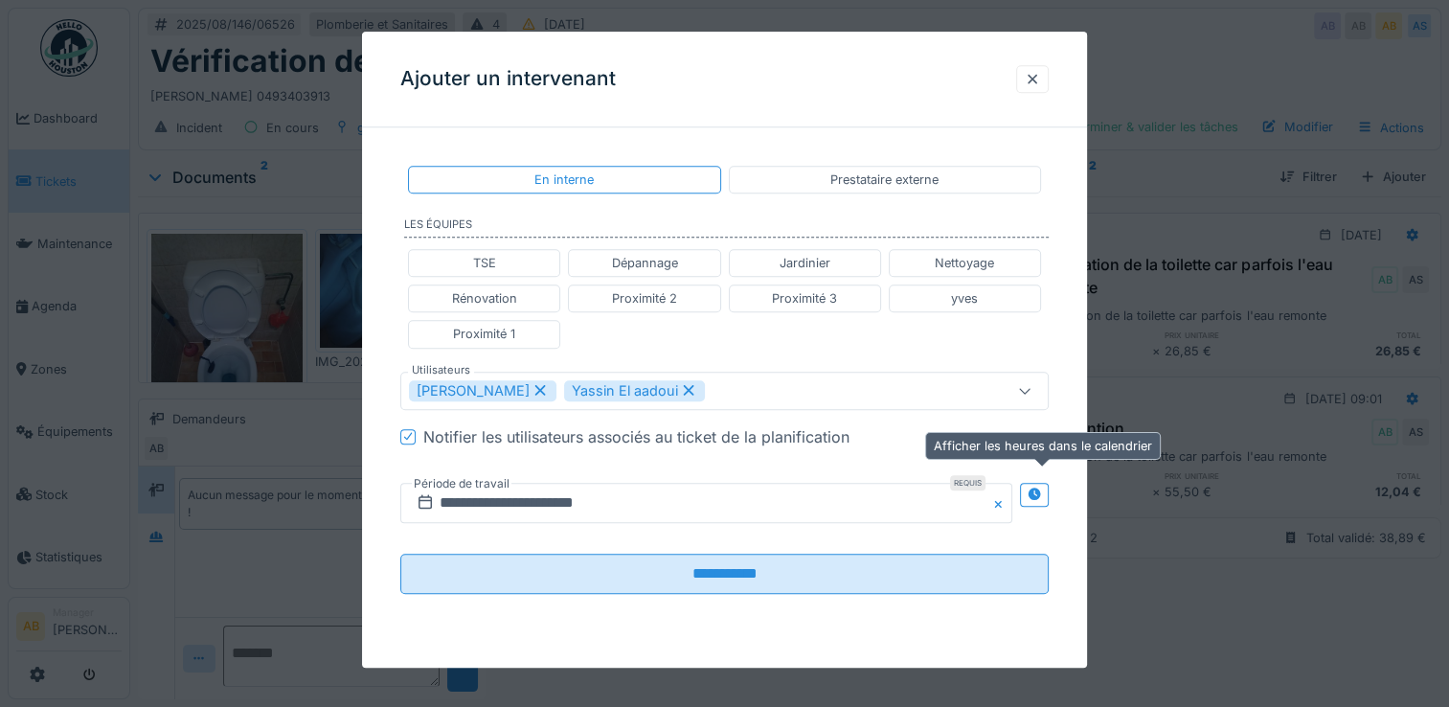
click at [1049, 494] on div at bounding box center [1034, 495] width 29 height 24
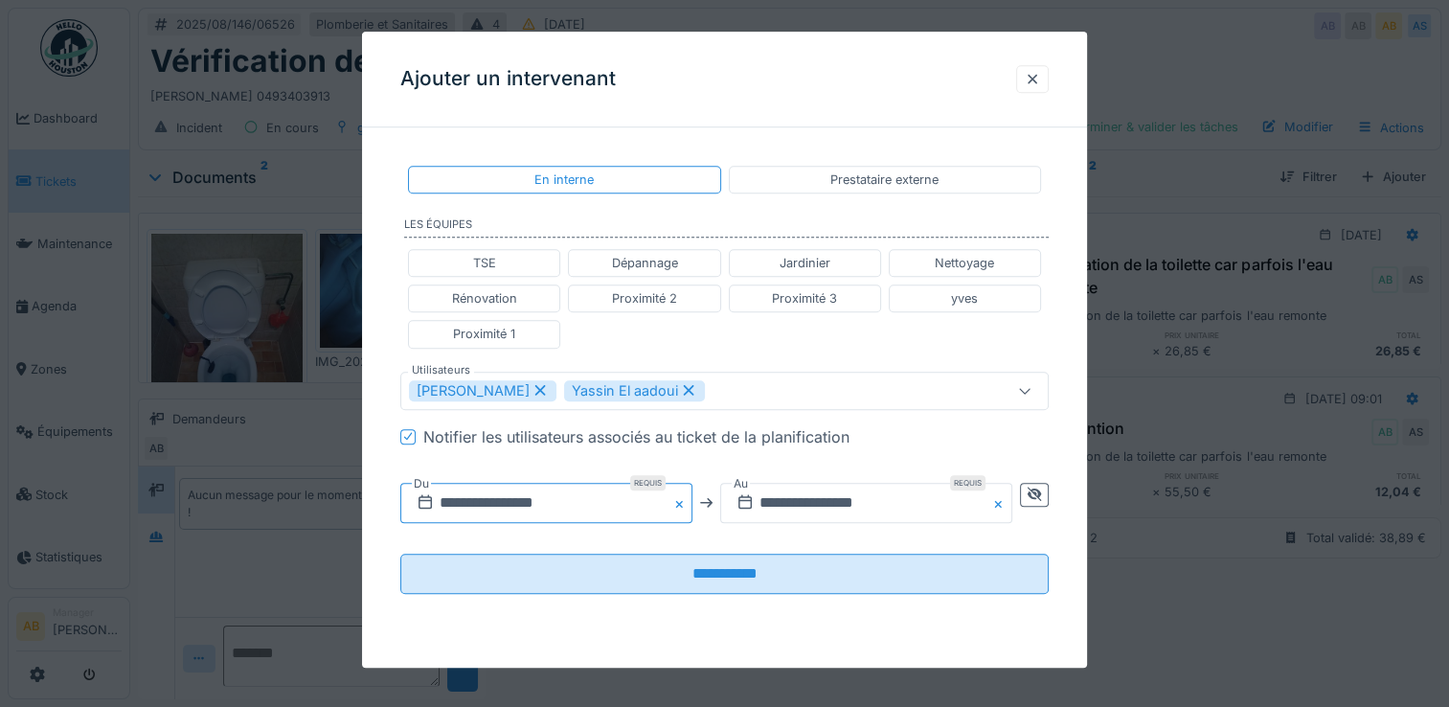
click at [540, 510] on input "**********" at bounding box center [546, 503] width 292 height 40
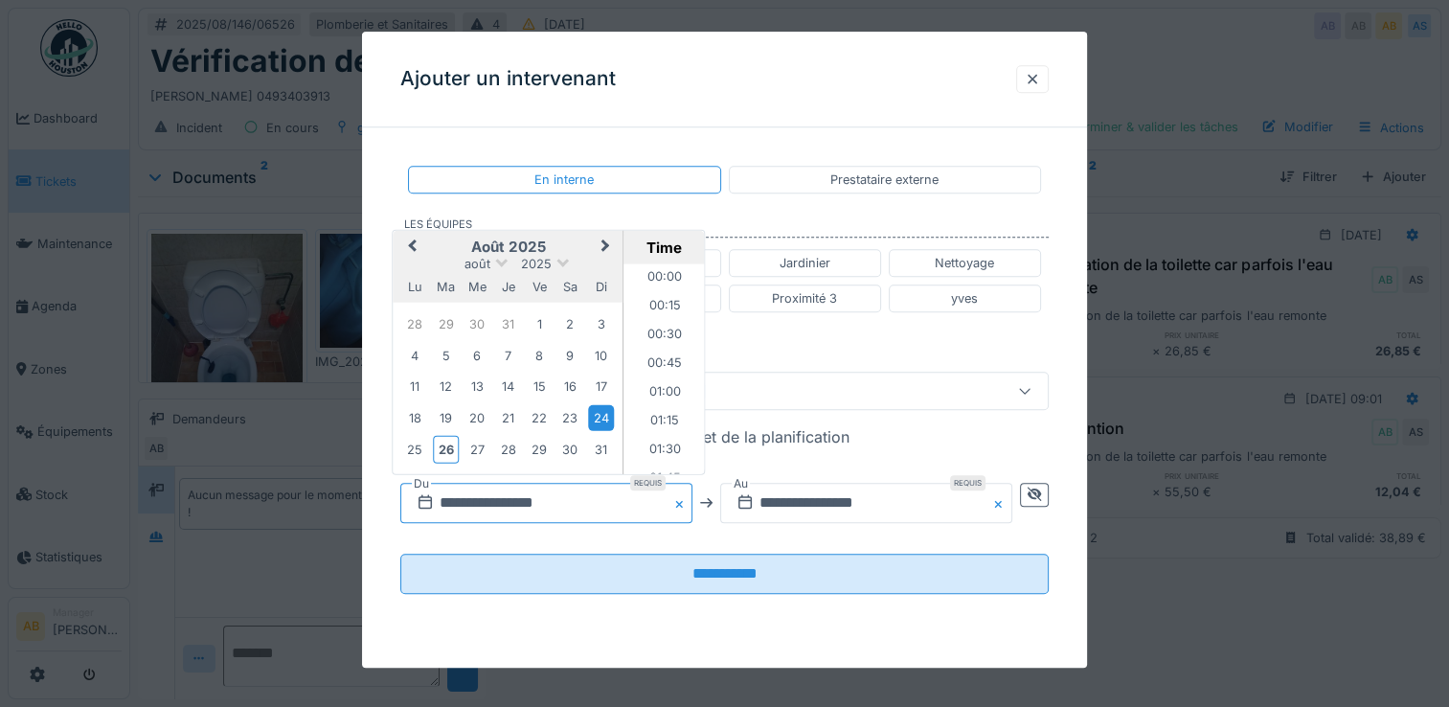
scroll to position [714, 0]
click at [451, 443] on div "26" at bounding box center [446, 450] width 26 height 28
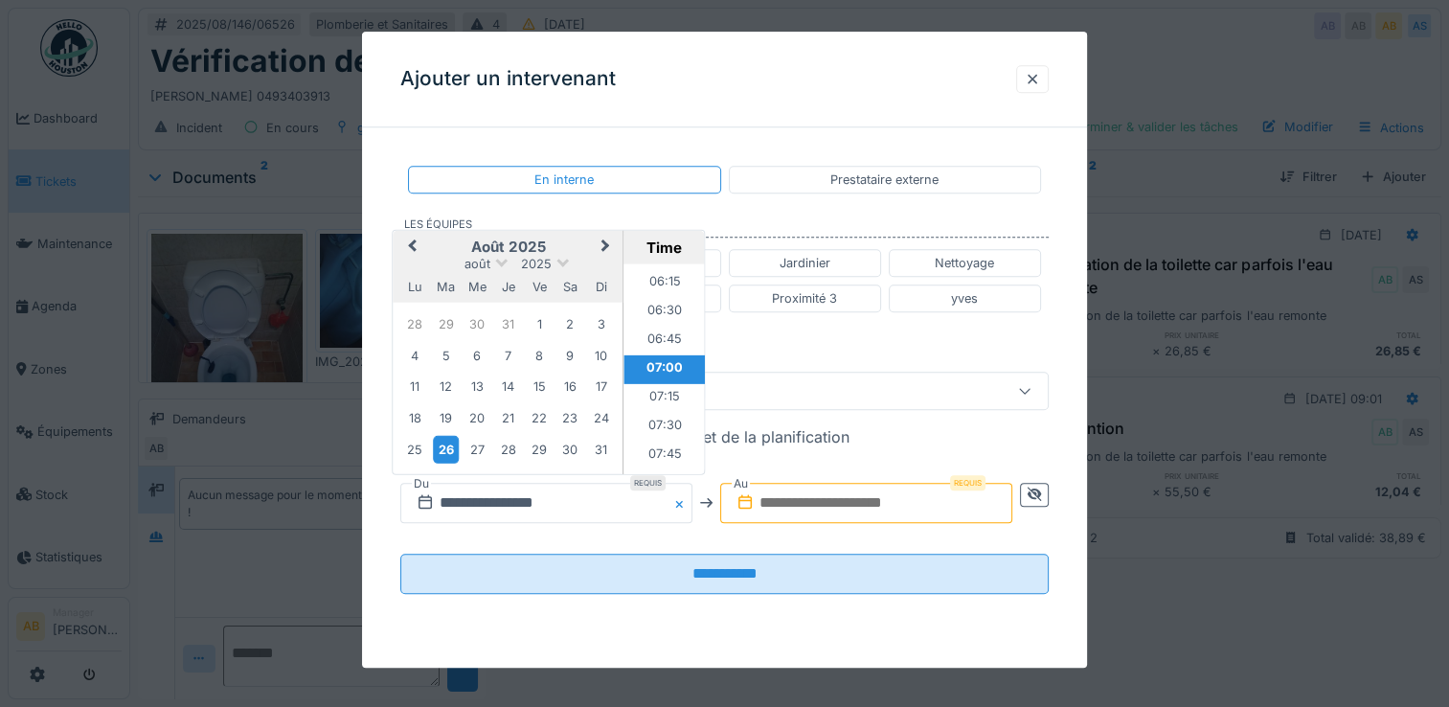
click at [451, 443] on div "26" at bounding box center [446, 450] width 26 height 28
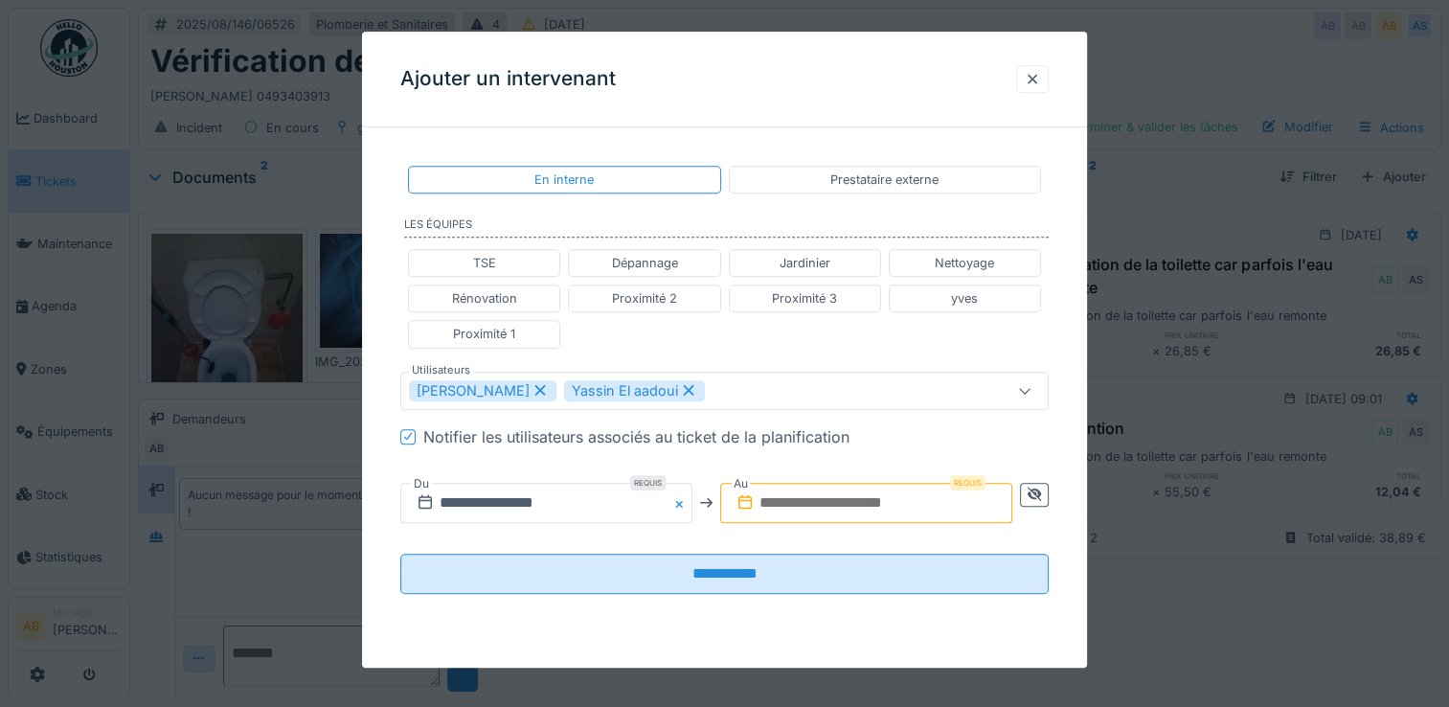
click at [890, 503] on input "text" at bounding box center [866, 503] width 292 height 40
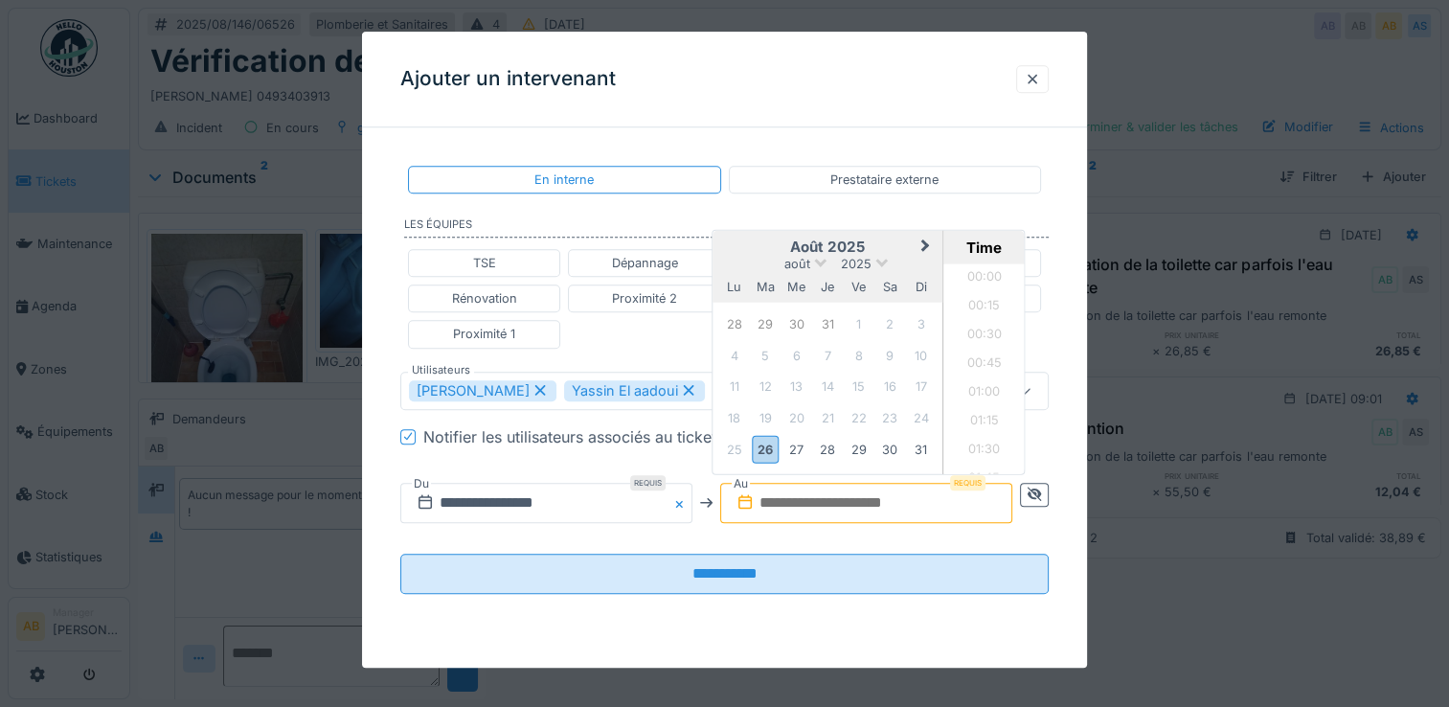
scroll to position [1633, 0]
click at [748, 226] on label "Les équipes" at bounding box center [726, 226] width 645 height 21
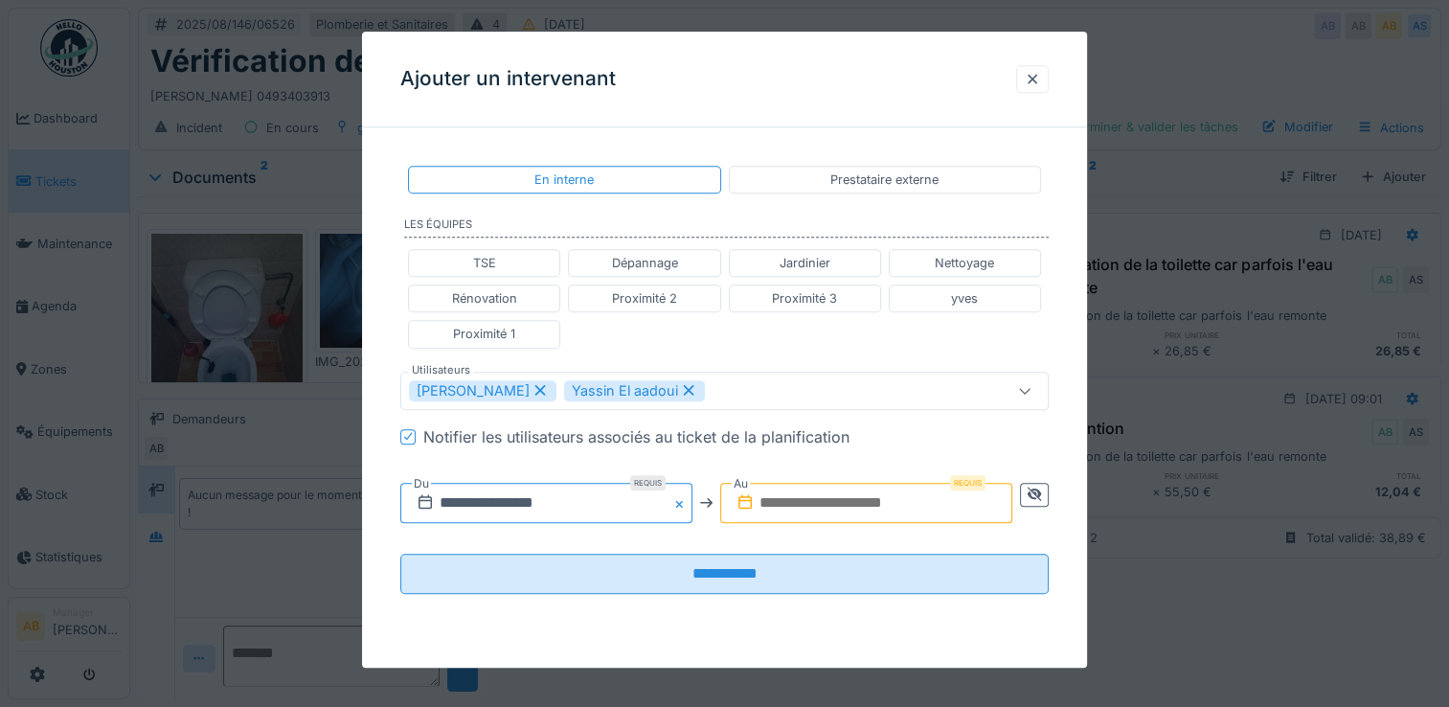
click at [594, 500] on input "**********" at bounding box center [546, 503] width 292 height 40
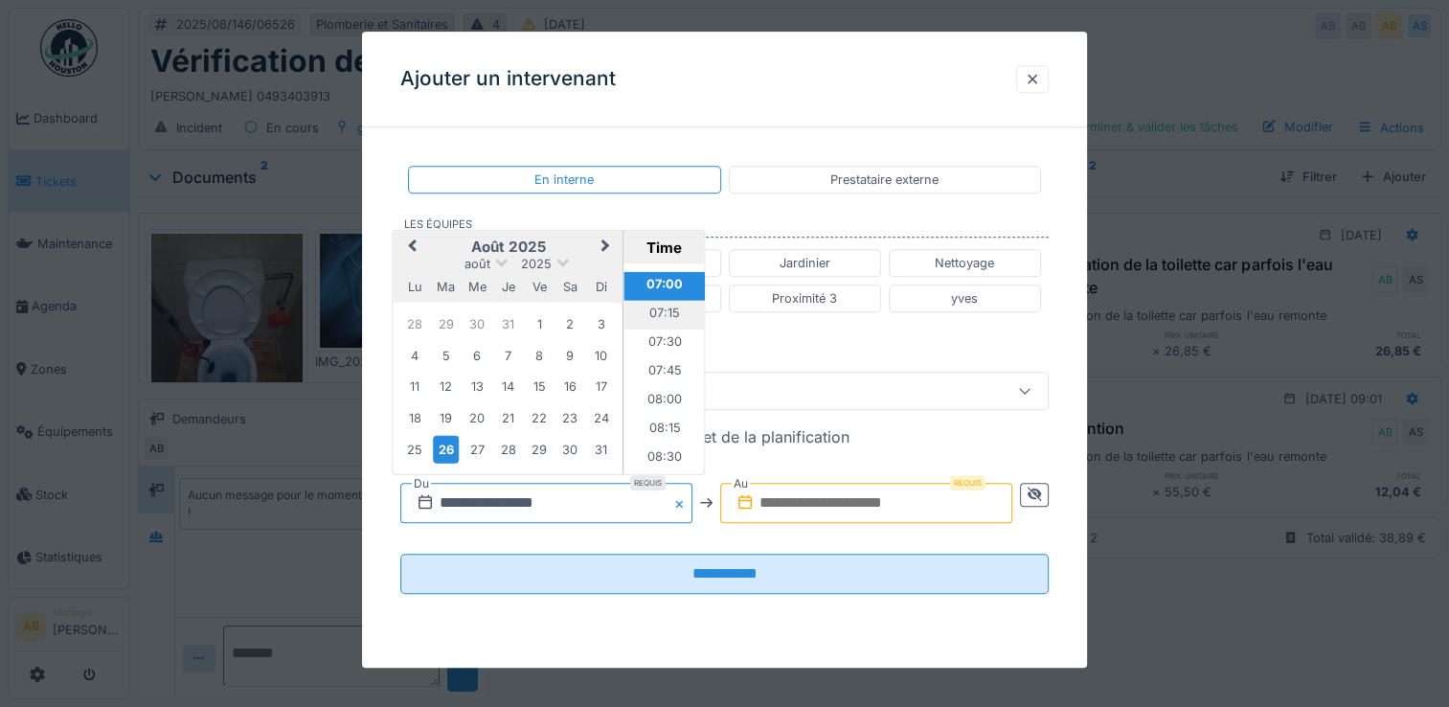
scroll to position [905, 0]
click at [662, 346] on li "08:30" at bounding box center [664, 349] width 81 height 29
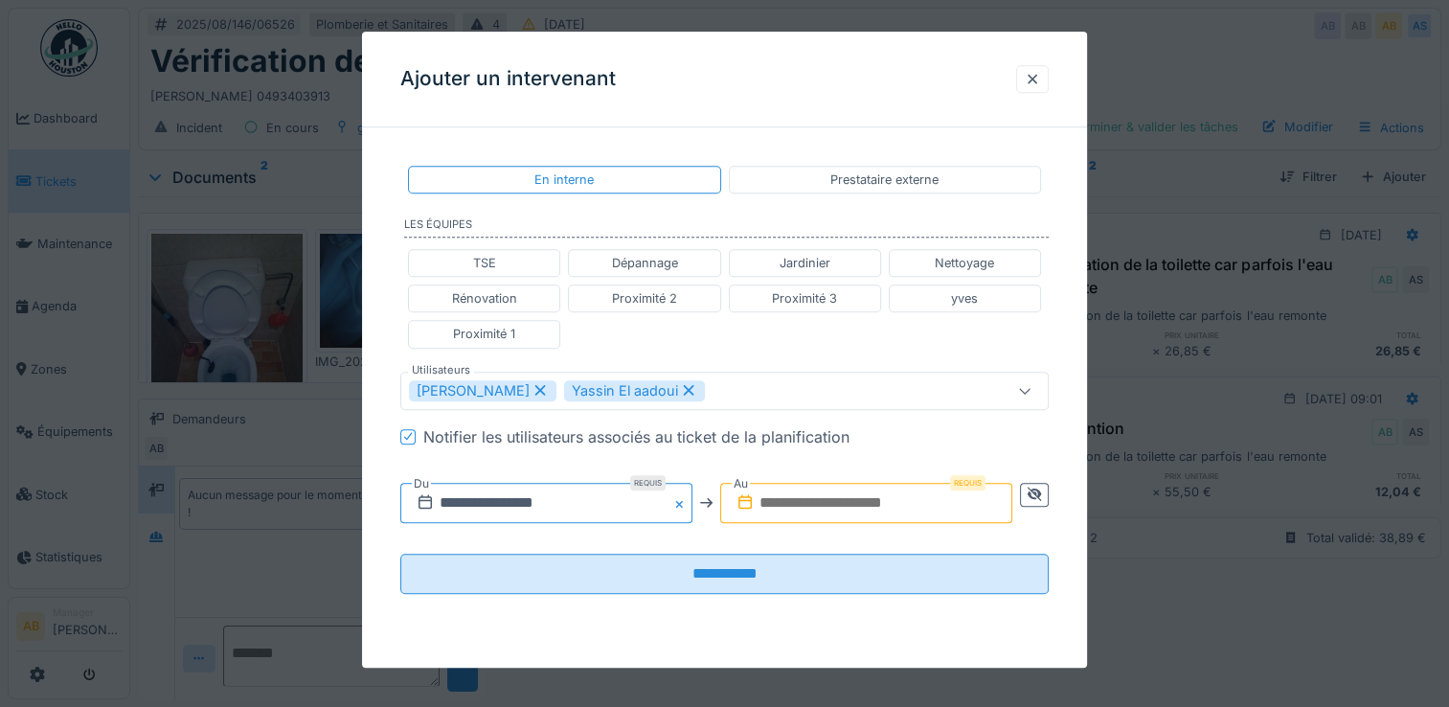
click at [606, 496] on input "**********" at bounding box center [546, 503] width 292 height 40
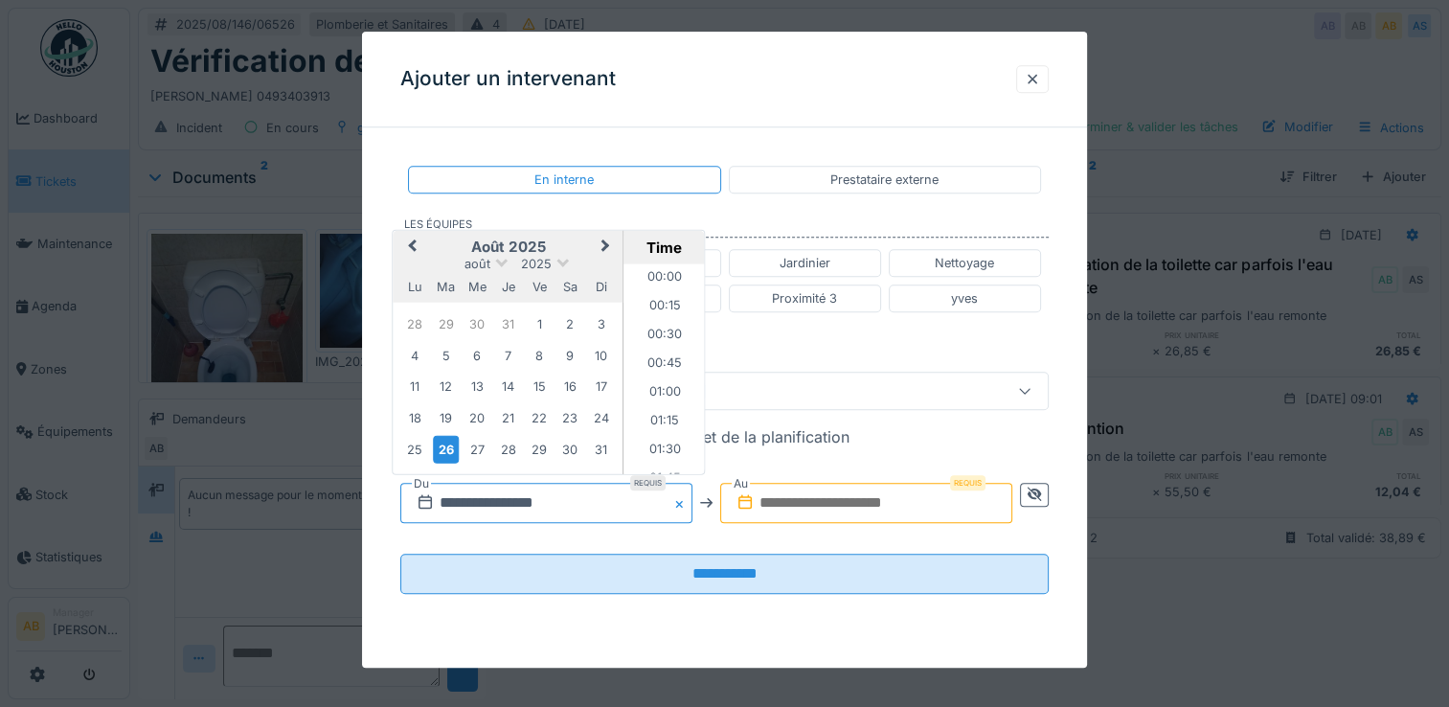
scroll to position [886, 0]
click at [663, 309] on li "08:00" at bounding box center [664, 311] width 81 height 29
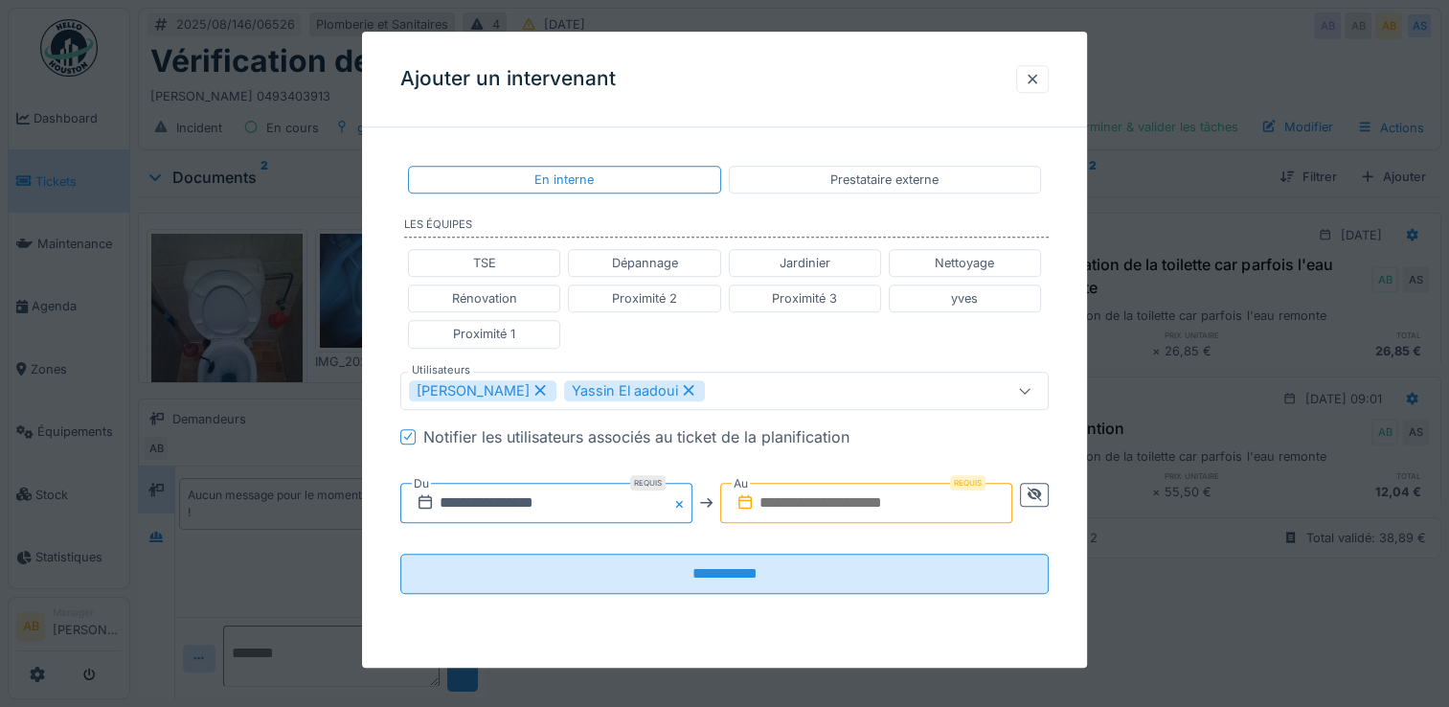
click at [590, 501] on input "**********" at bounding box center [546, 503] width 292 height 40
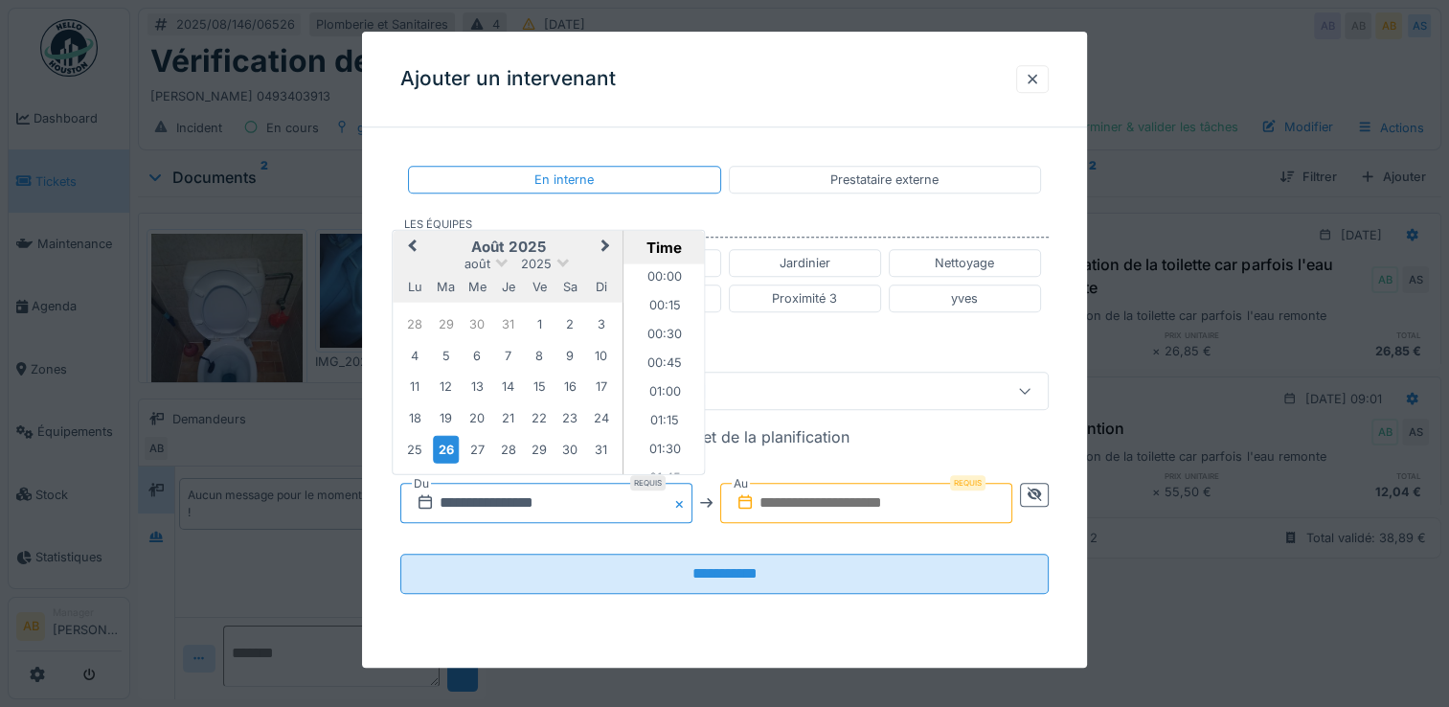
scroll to position [828, 0]
click at [606, 243] on span "Next Month" at bounding box center [606, 246] width 0 height 23
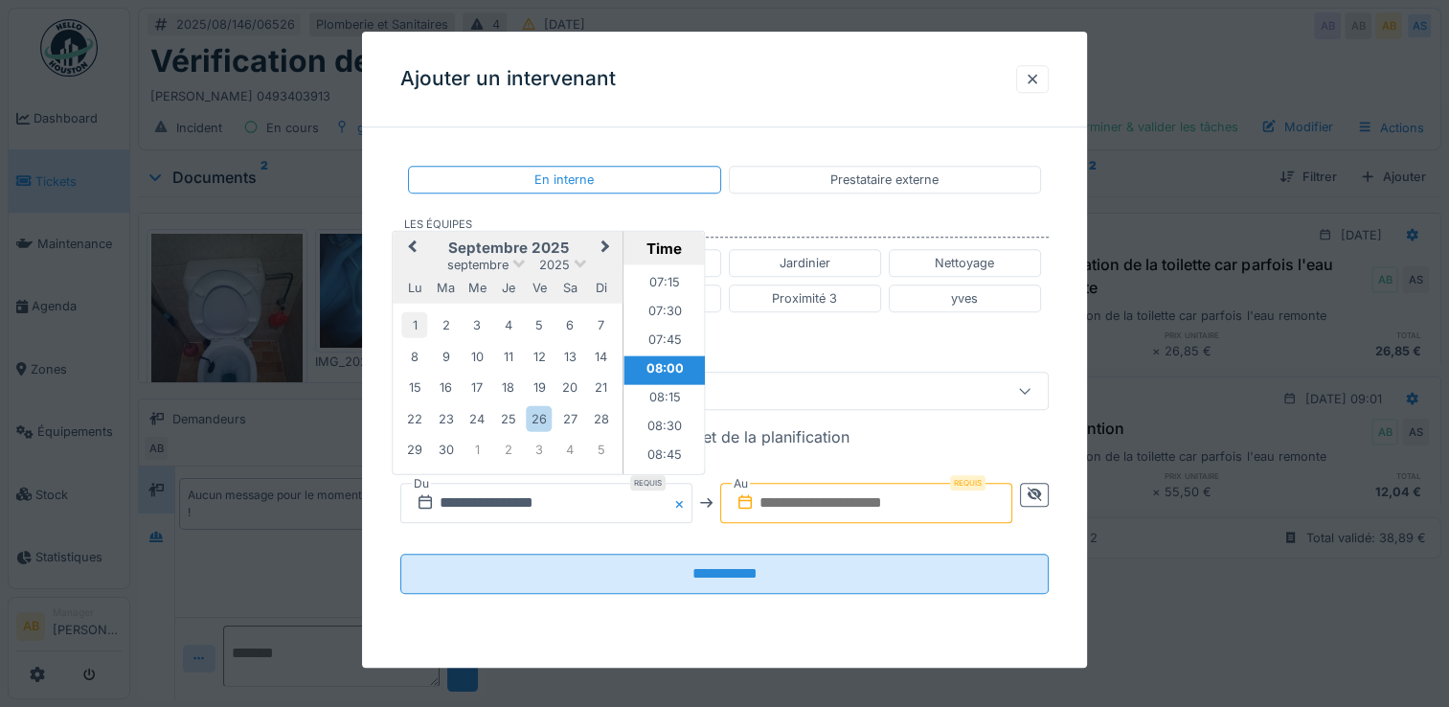
click at [410, 321] on div "1" at bounding box center [414, 325] width 26 height 26
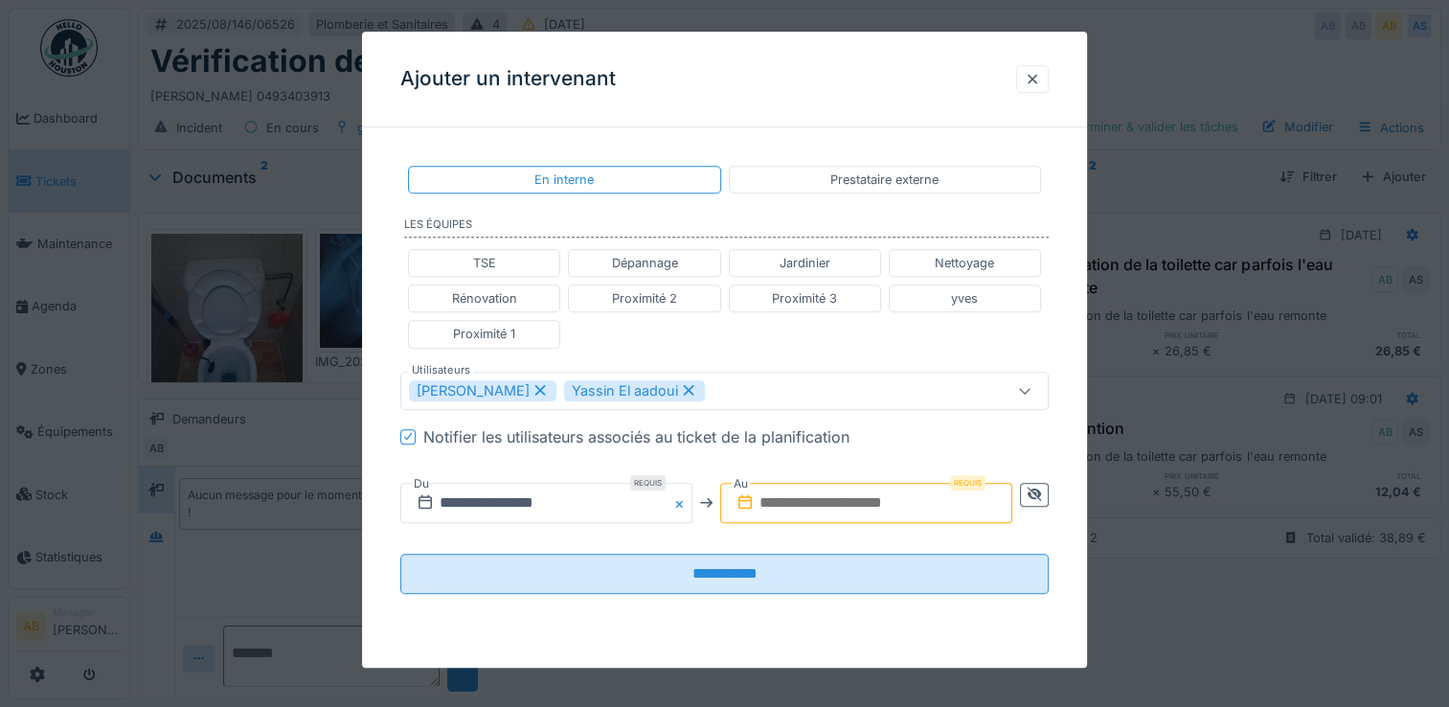
drag, startPoint x: 836, startPoint y: 510, endPoint x: 849, endPoint y: 497, distance: 17.6
click at [836, 509] on input "text" at bounding box center [866, 503] width 292 height 40
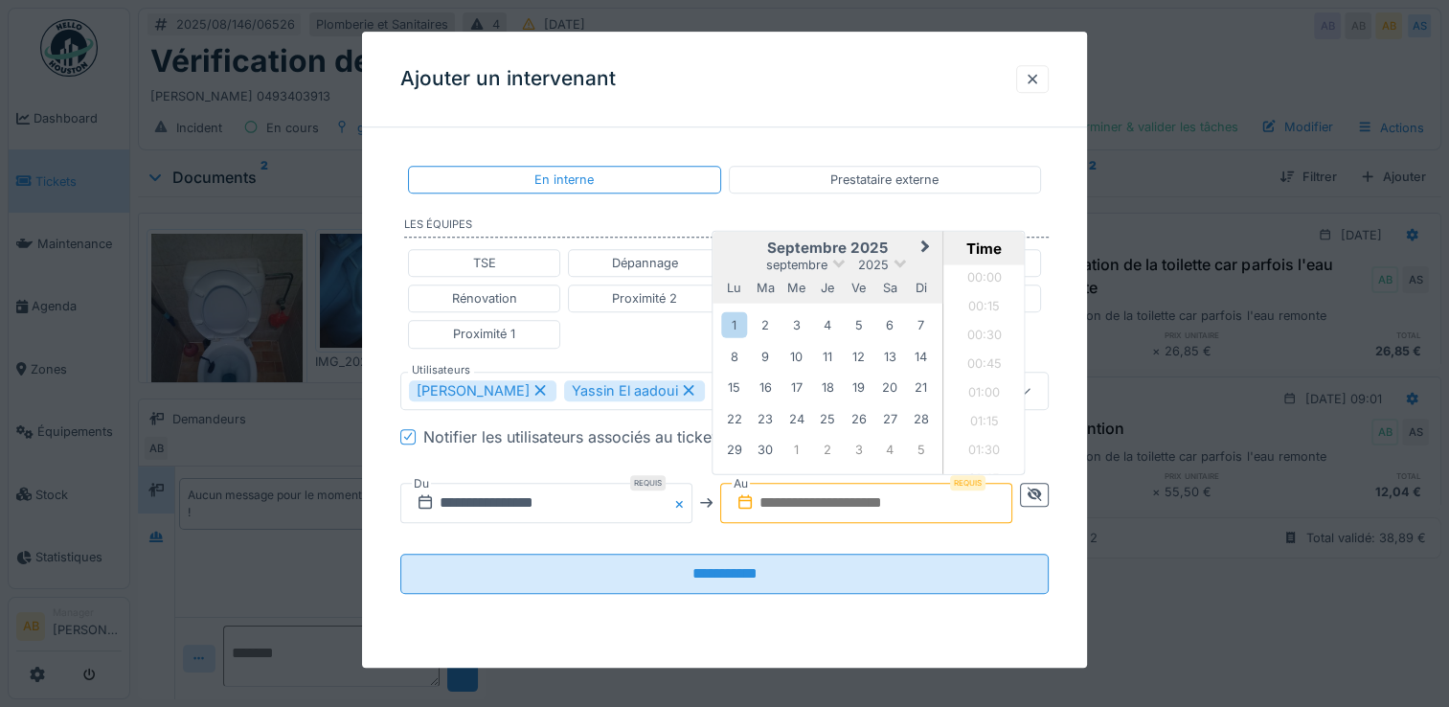
scroll to position [1634, 0]
drag, startPoint x: 733, startPoint y: 330, endPoint x: 668, endPoint y: 362, distance: 72.4
click at [733, 330] on div "1" at bounding box center [734, 325] width 26 height 26
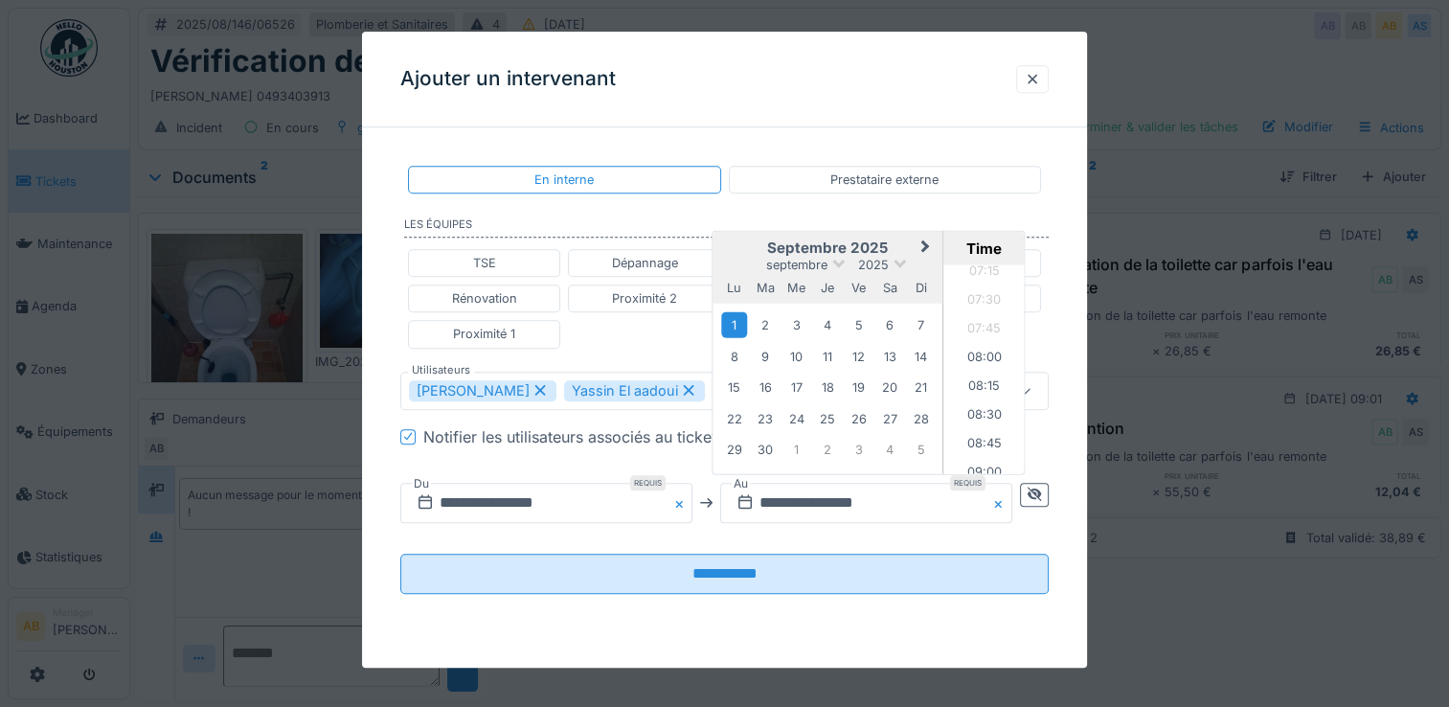
scroll to position [868, 0]
click at [990, 439] on li "09:00" at bounding box center [983, 445] width 81 height 29
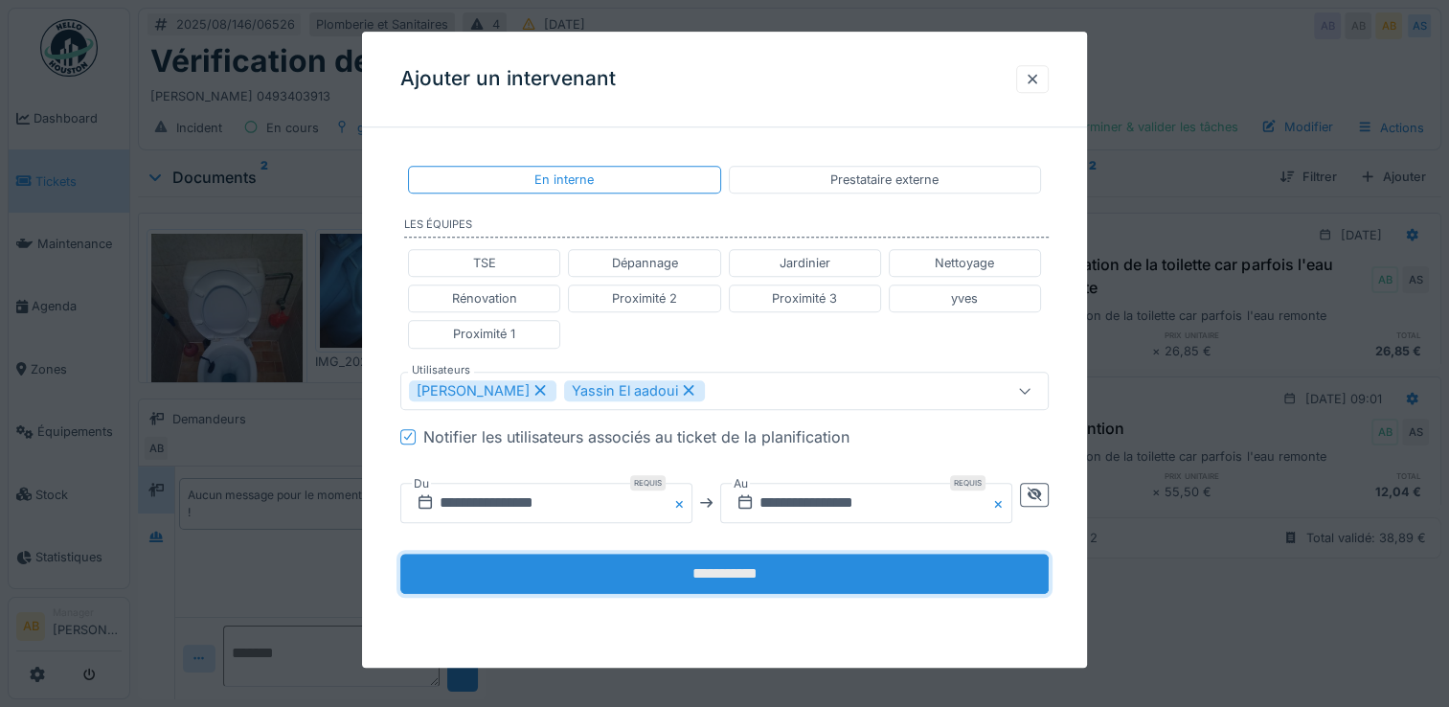
click at [799, 563] on input "**********" at bounding box center [724, 574] width 648 height 40
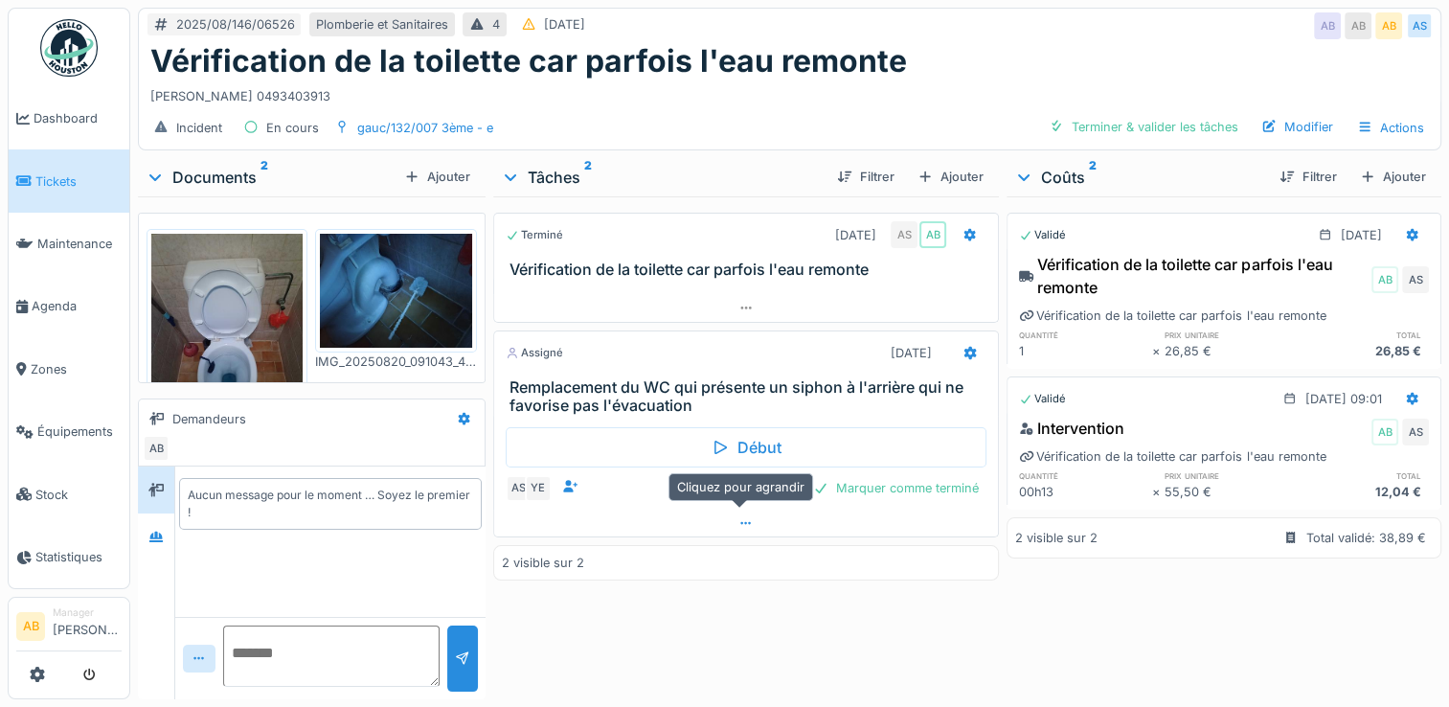
click at [757, 530] on div at bounding box center [746, 524] width 504 height 28
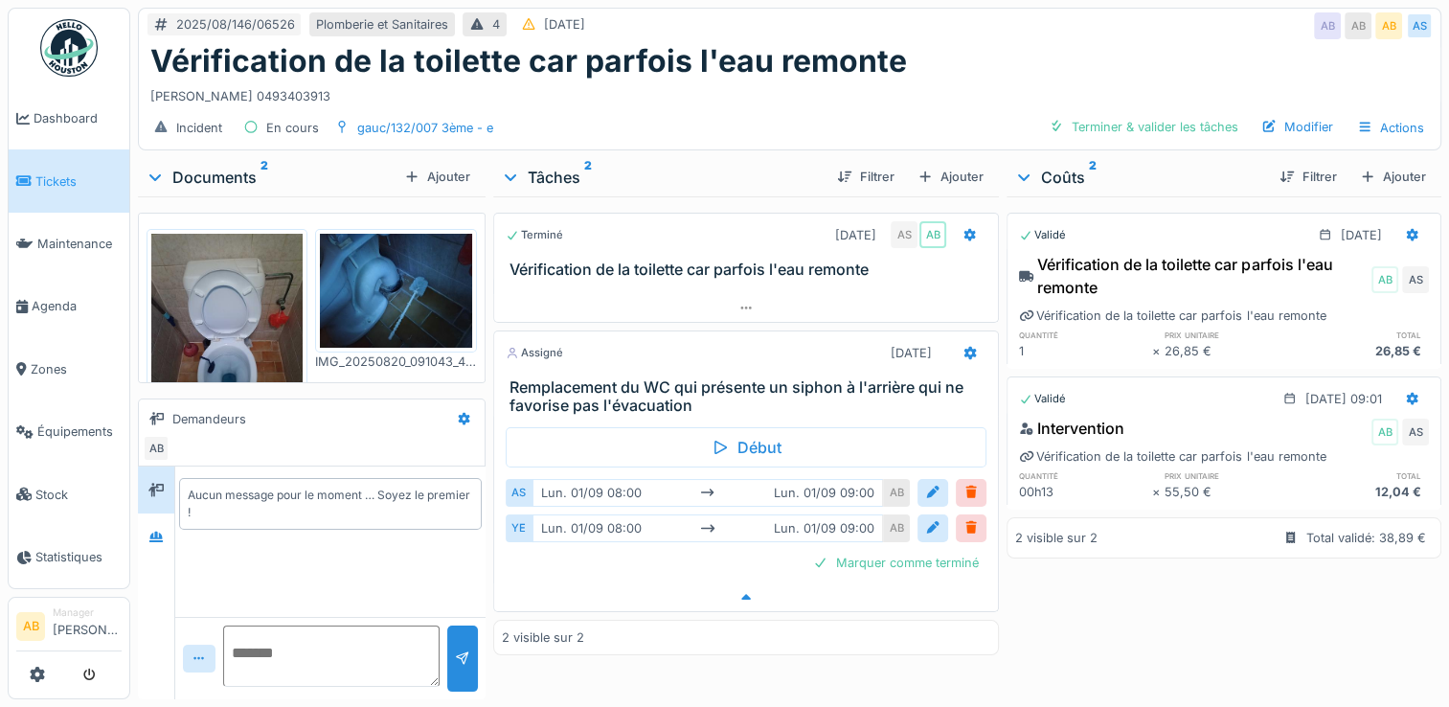
scroll to position [14, 0]
